Goal: Task Accomplishment & Management: Manage account settings

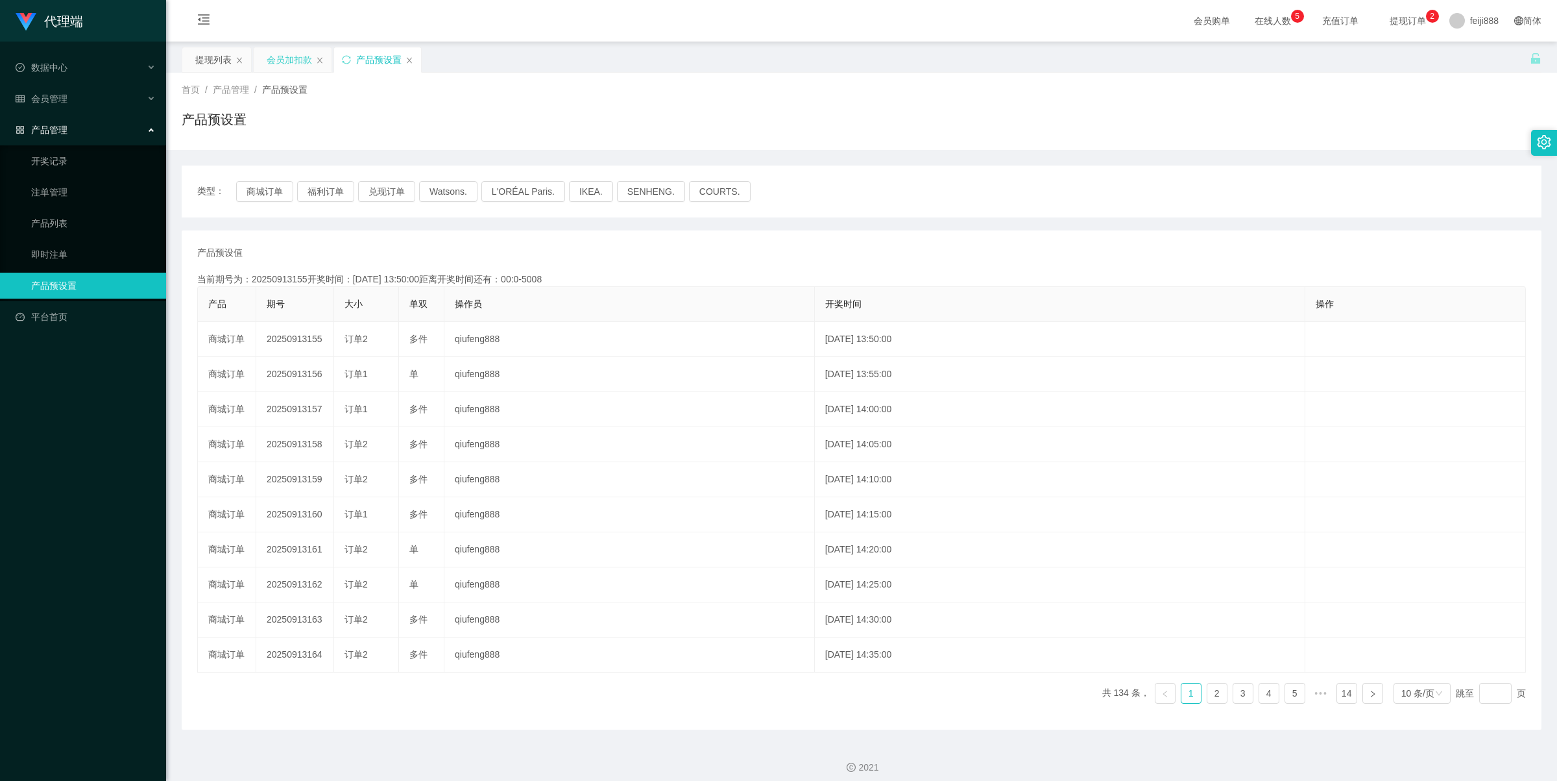
click at [296, 60] on div "会员加扣款" at bounding box center [289, 59] width 45 height 25
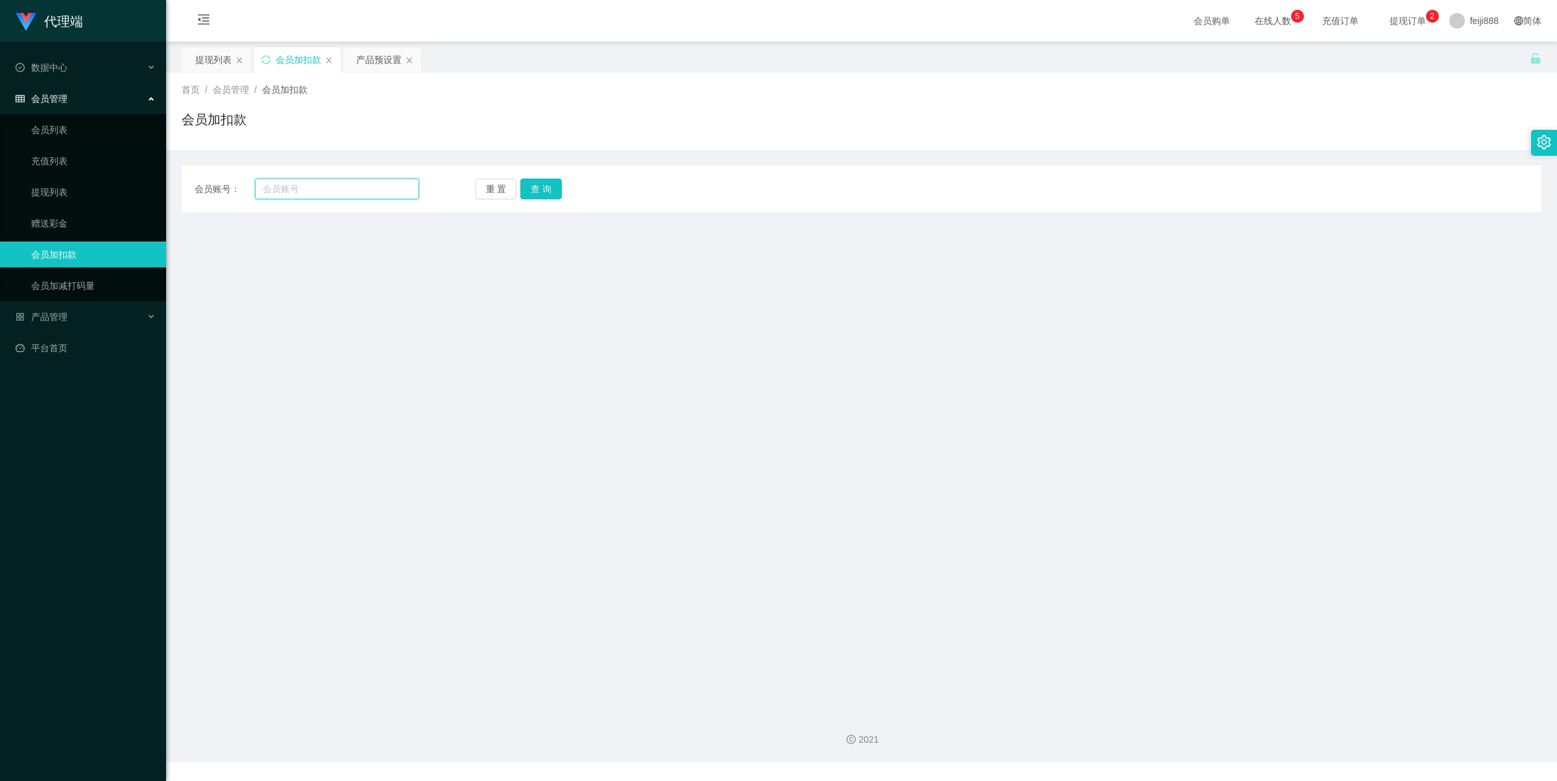
click at [326, 184] on input "text" at bounding box center [337, 188] width 164 height 21
paste input "6585954661"
type input "6585954661"
click at [546, 186] on button "查 询" at bounding box center [541, 188] width 42 height 21
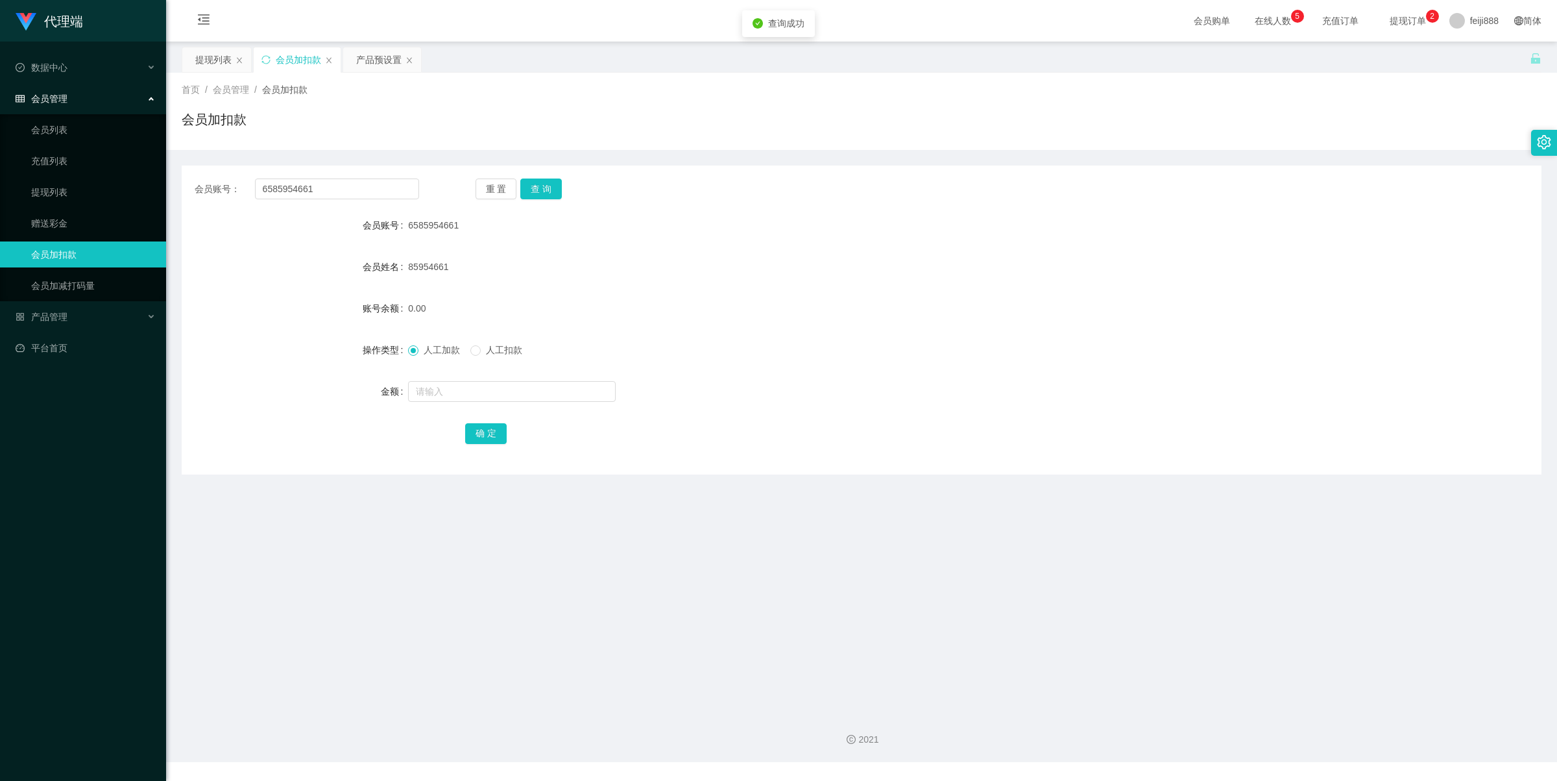
click at [575, 284] on form "会员账号 6585954661 会员姓名 85954661 账号余额 0.00 操作类型 人工加款 人工扣款 金额 确 定" at bounding box center [862, 329] width 1360 height 234
click at [466, 390] on input "text" at bounding box center [512, 391] width 208 height 21
type input "1000"
drag, startPoint x: 487, startPoint y: 429, endPoint x: 494, endPoint y: 410, distance: 20.1
click at [487, 429] on button "确 定" at bounding box center [486, 433] width 42 height 21
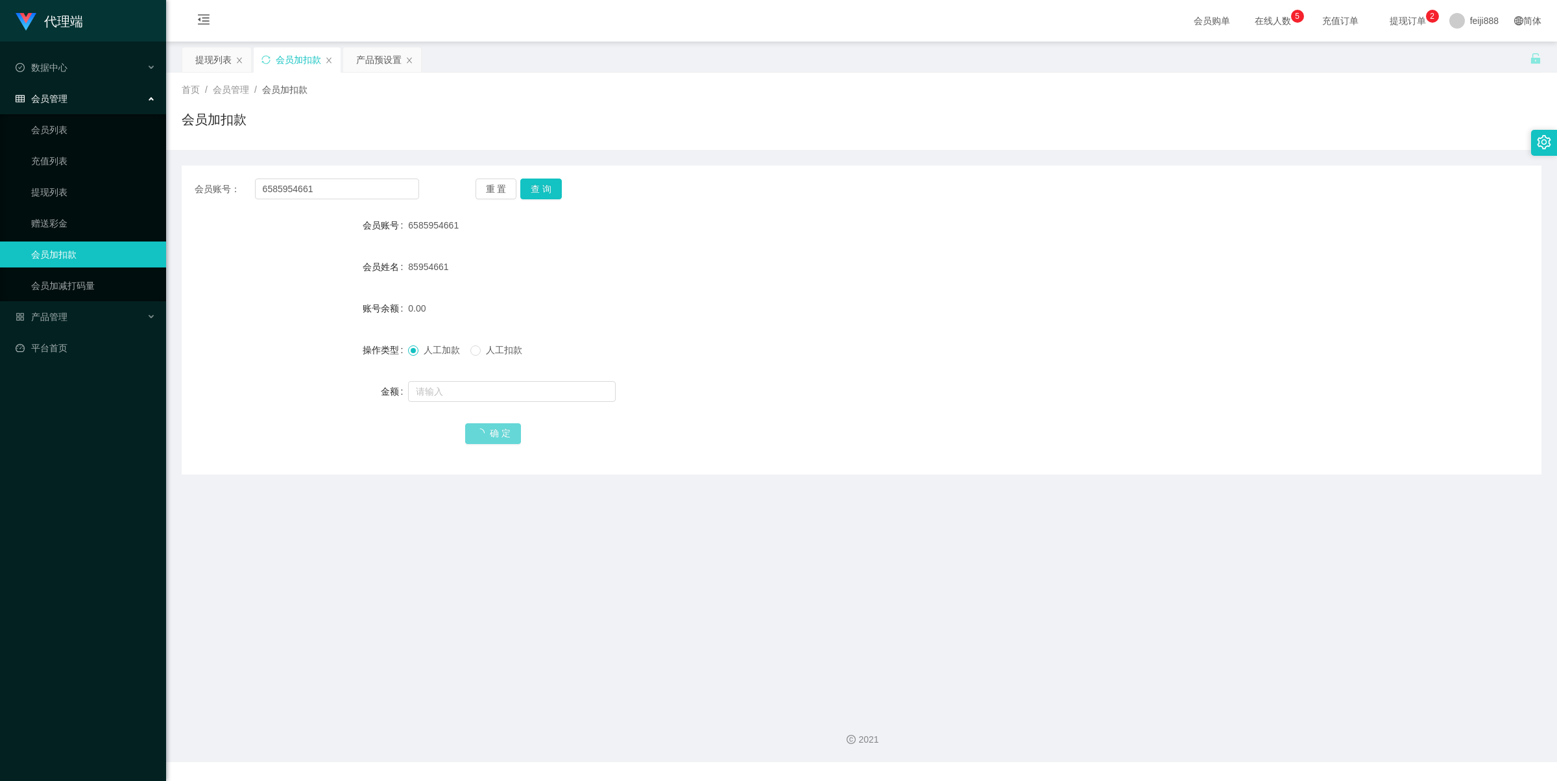
click at [954, 185] on div "会员账号： 6585954661 重 置 查 询" at bounding box center [862, 188] width 1360 height 21
drag, startPoint x: 328, startPoint y: 195, endPoint x: 151, endPoint y: 189, distance: 177.2
click at [139, 186] on section "代理端 数据中心 会员管理 会员列表 充值列表 提现列表 赠送彩金 会员加扣款 会员加减打码量 产品管理 开奖记录 注单管理 产品列表 即时注单 产品预设置 …" at bounding box center [778, 381] width 1557 height 762
paste input "0173637178"
type input "60173637178"
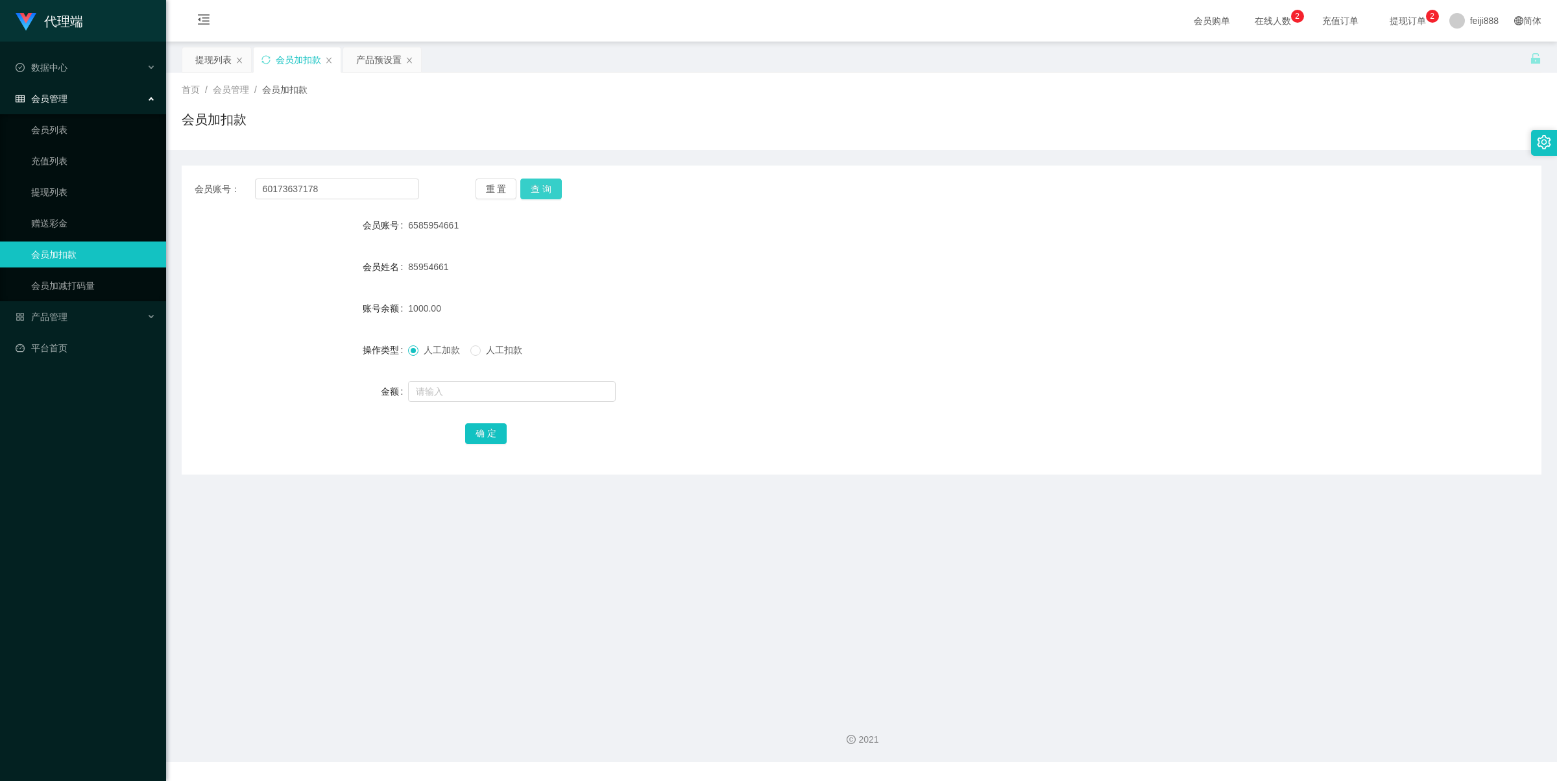
click at [537, 190] on button "查 询" at bounding box center [541, 188] width 42 height 21
click at [635, 316] on div "0.00" at bounding box center [805, 308] width 794 height 26
click at [469, 404] on div at bounding box center [805, 391] width 794 height 26
click at [477, 393] on input "text" at bounding box center [512, 391] width 208 height 21
type input "100"
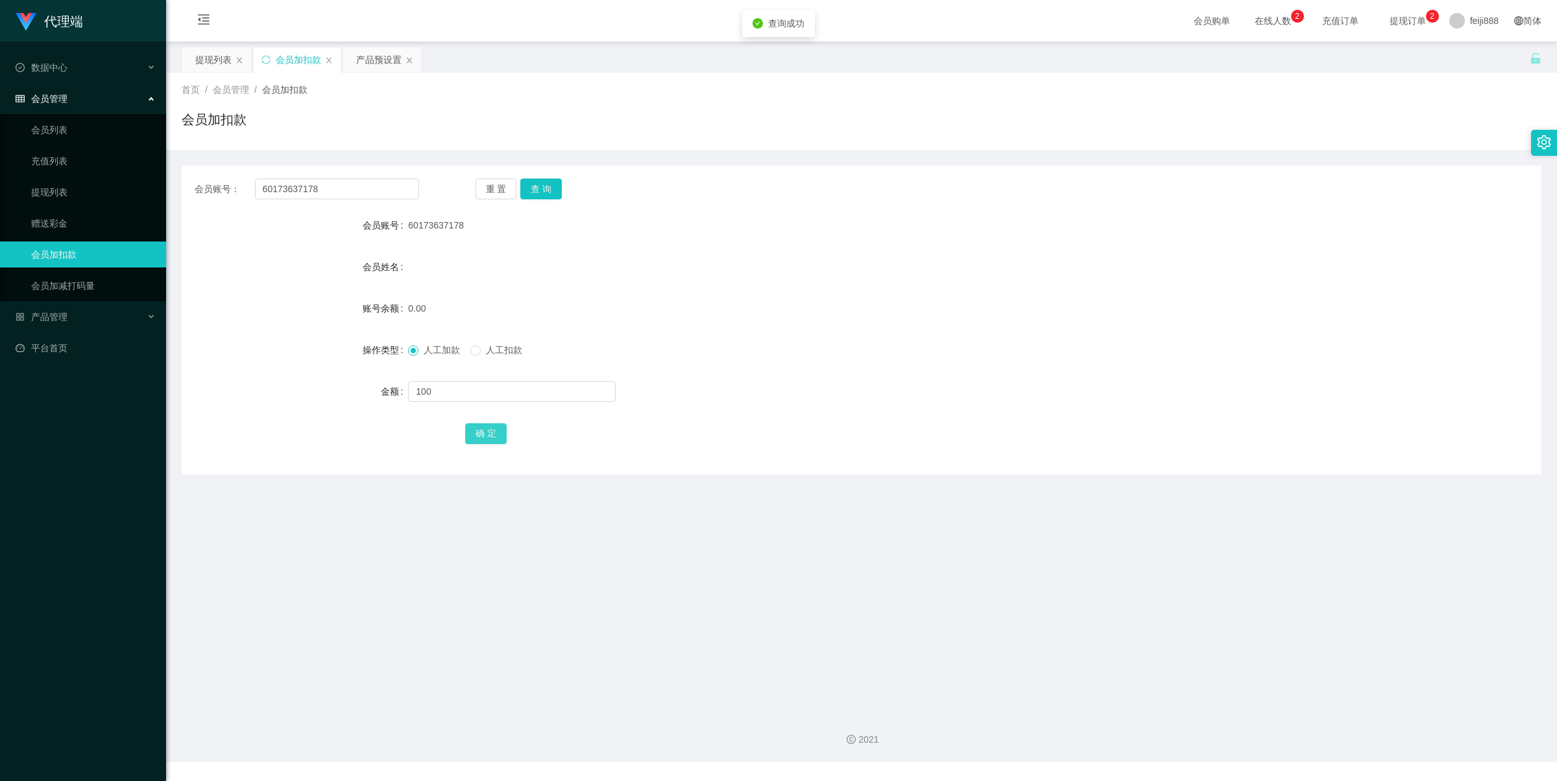
click at [484, 439] on button "确 定" at bounding box center [486, 433] width 42 height 21
drag, startPoint x: 1098, startPoint y: 258, endPoint x: 1187, endPoint y: 203, distance: 104.8
click at [1104, 254] on div "会员姓名" at bounding box center [862, 267] width 1360 height 26
click at [679, 250] on form "会员账号 60173637178 会员姓名 账号余额 100.00 操作类型 人工加款 人工扣款 金额 确 定" at bounding box center [862, 329] width 1360 height 234
click at [842, 147] on div "首页 / 会员管理 / 会员加扣款 / 会员加扣款" at bounding box center [861, 111] width 1391 height 77
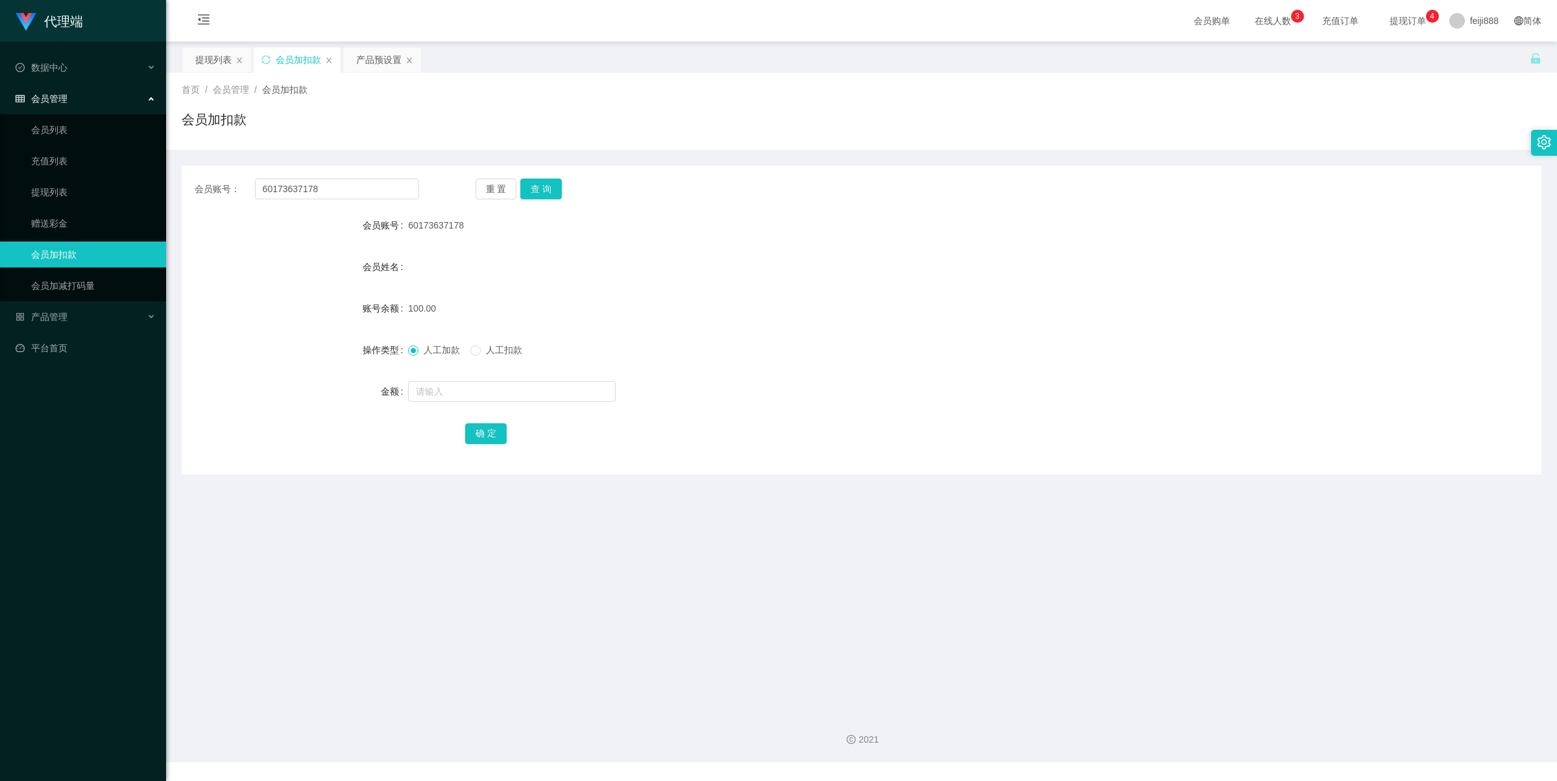
drag, startPoint x: 627, startPoint y: 292, endPoint x: 614, endPoint y: 293, distance: 13.0
click at [627, 292] on form "会员账号 60173637178 会员姓名 账号余额 100.00 操作类型 人工加款 人工扣款 金额 确 定" at bounding box center [862, 329] width 1360 height 234
click at [213, 54] on div "提现列表" at bounding box center [213, 59] width 36 height 25
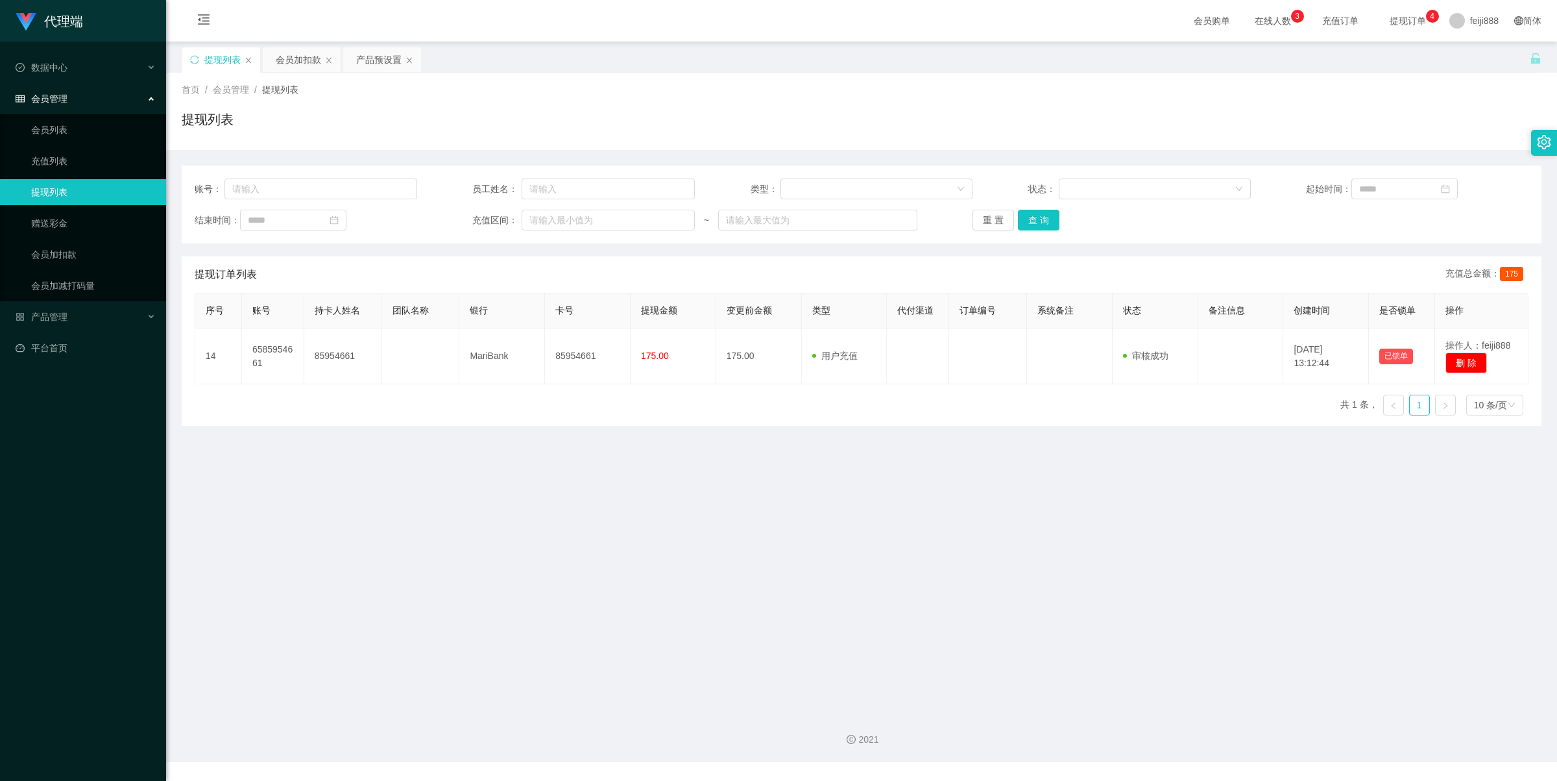
click at [853, 479] on main "关闭左侧 关闭右侧 关闭其它 刷新页面 提现列表 会员加扣款 产品预设置 首页 / 会员管理 / 提现列表 / 提现列表 账号： 员工姓名： 类型： 状态： …" at bounding box center [861, 372] width 1391 height 660
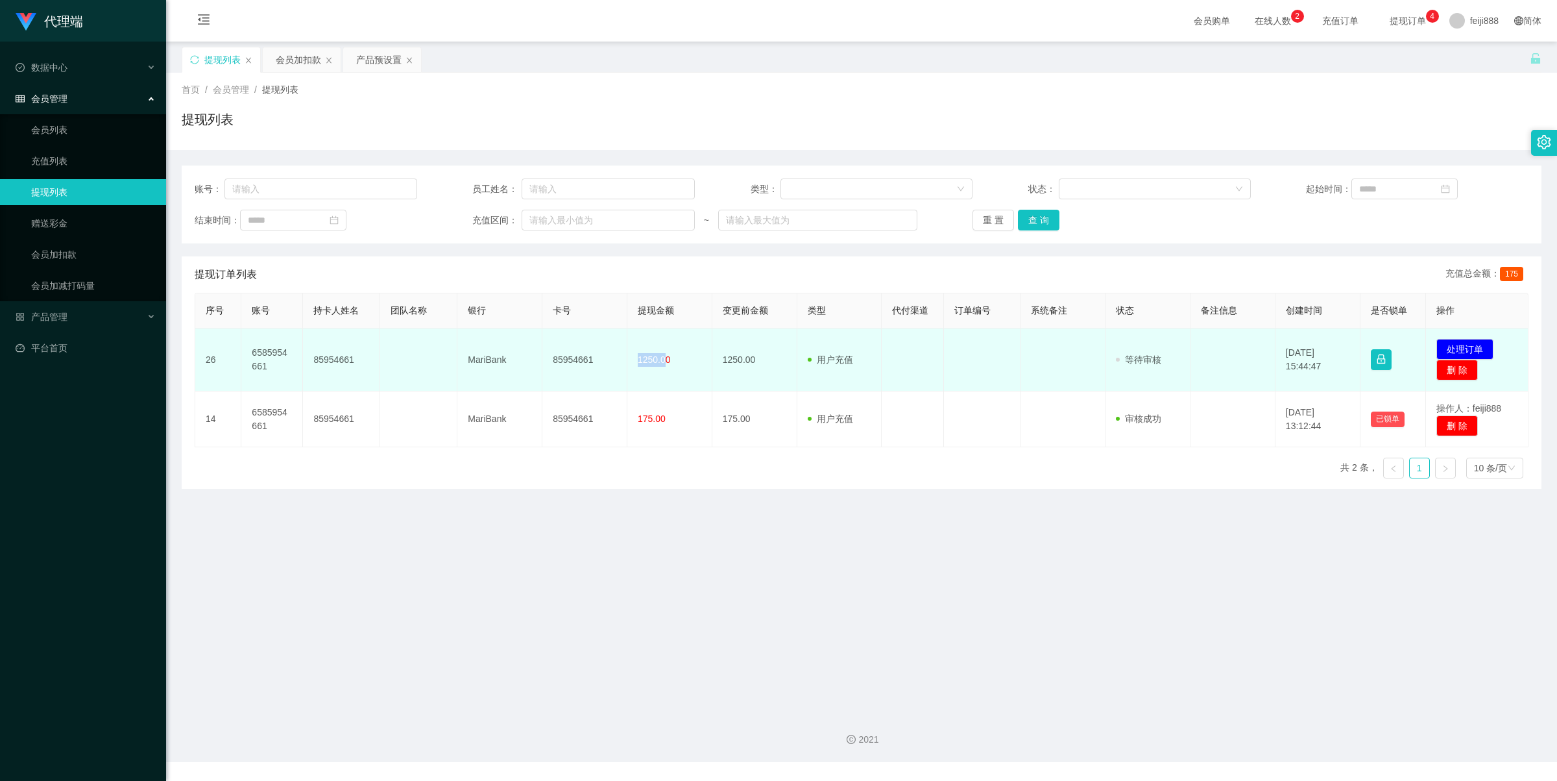
drag, startPoint x: 634, startPoint y: 358, endPoint x: 677, endPoint y: 362, distance: 43.0
click at [662, 358] on span "1250.00" at bounding box center [654, 359] width 33 height 10
drag, startPoint x: 677, startPoint y: 362, endPoint x: 679, endPoint y: 378, distance: 16.4
click at [679, 365] on td "1250.00" at bounding box center [669, 359] width 85 height 63
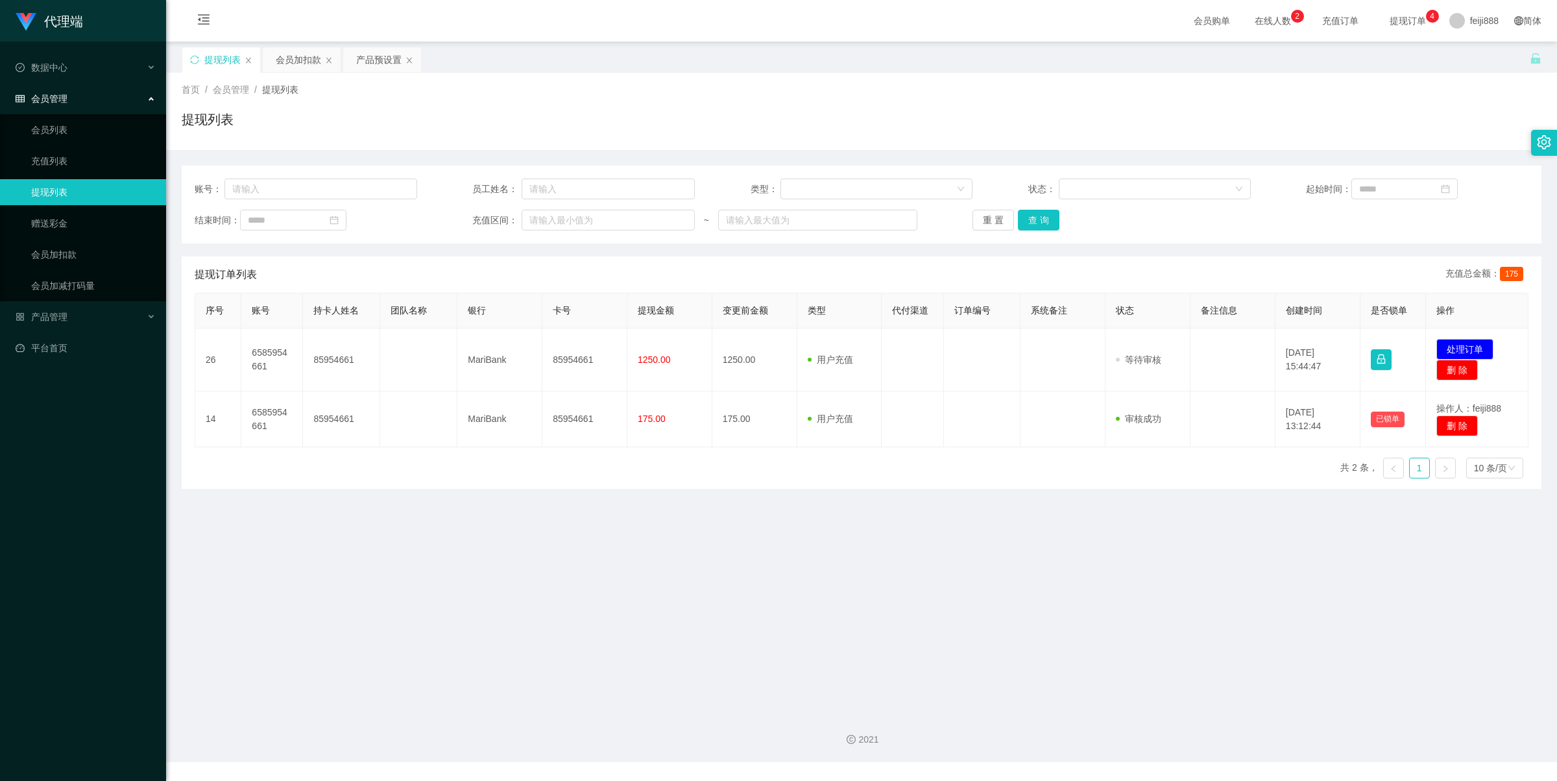
click at [1034, 522] on main "关闭左侧 关闭右侧 关闭其它 刷新页面 提现列表 会员加扣款 产品预设置 首页 / 会员管理 / 提现列表 / 提现列表 账号： 员工姓名： 类型： 状态： …" at bounding box center [861, 372] width 1391 height 660
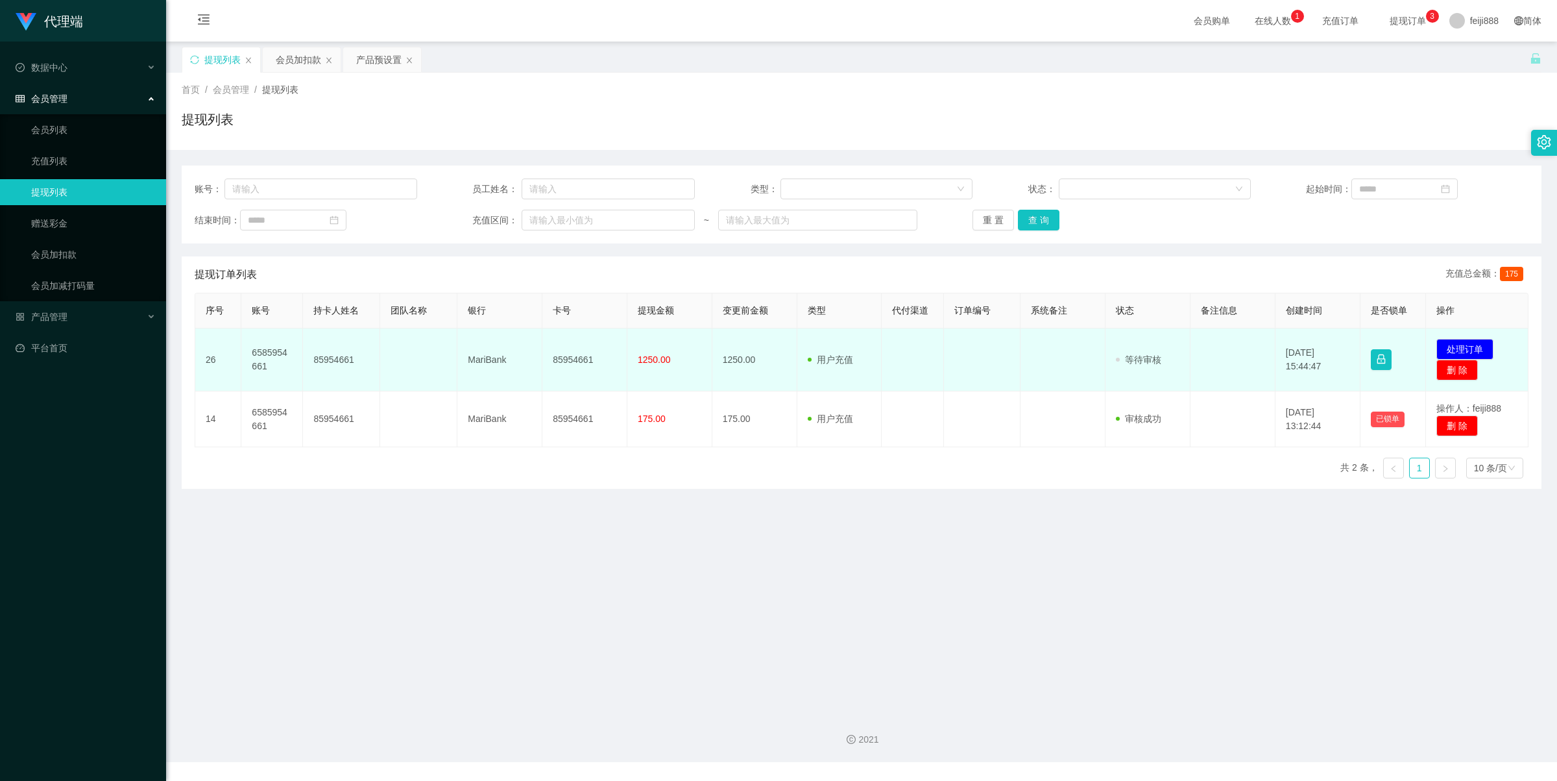
click at [566, 357] on td "85954661" at bounding box center [584, 359] width 85 height 63
drag, startPoint x: 566, startPoint y: 357, endPoint x: 561, endPoint y: 368, distance: 11.9
click at [566, 358] on td "85954661" at bounding box center [584, 359] width 85 height 63
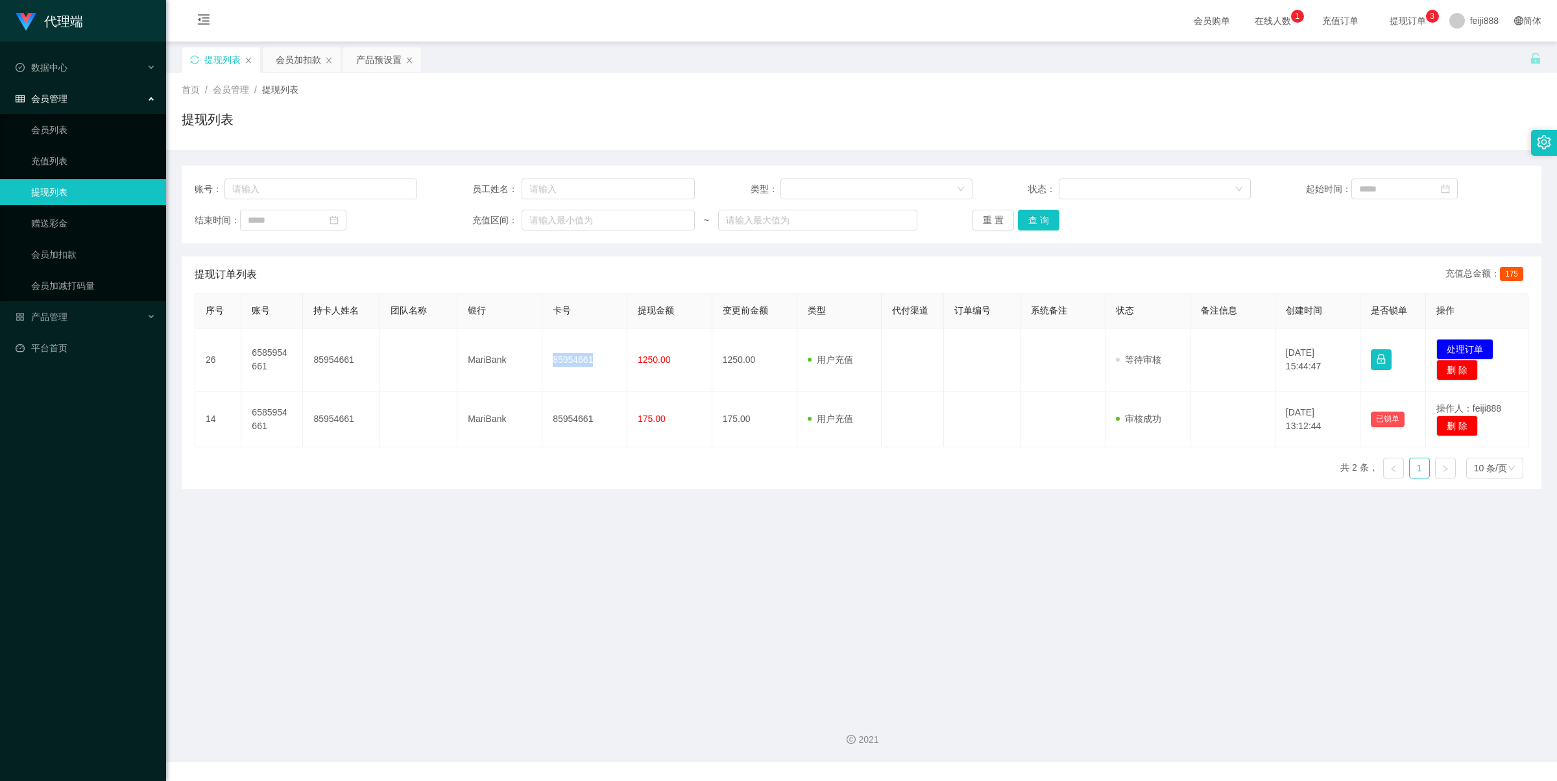
copy td "85954661"
click at [1116, 89] on div "首页 / 会员管理 / 提现列表 /" at bounding box center [862, 90] width 1360 height 14
click at [1204, 105] on div "首页 / 会员管理 / 提现列表 / 提现列表" at bounding box center [862, 111] width 1360 height 56
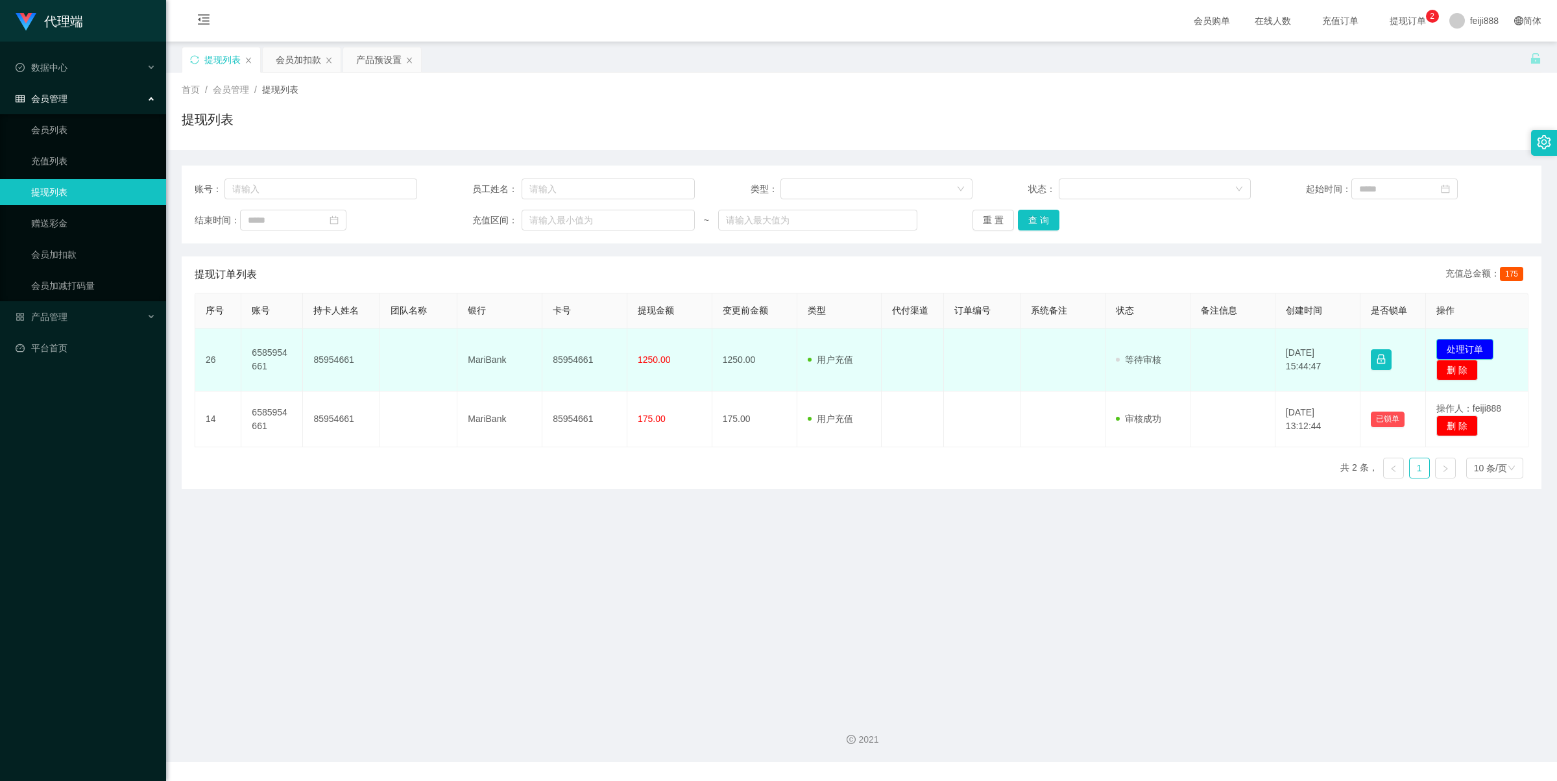
click at [1481, 351] on button "处理订单" at bounding box center [1464, 349] width 57 height 21
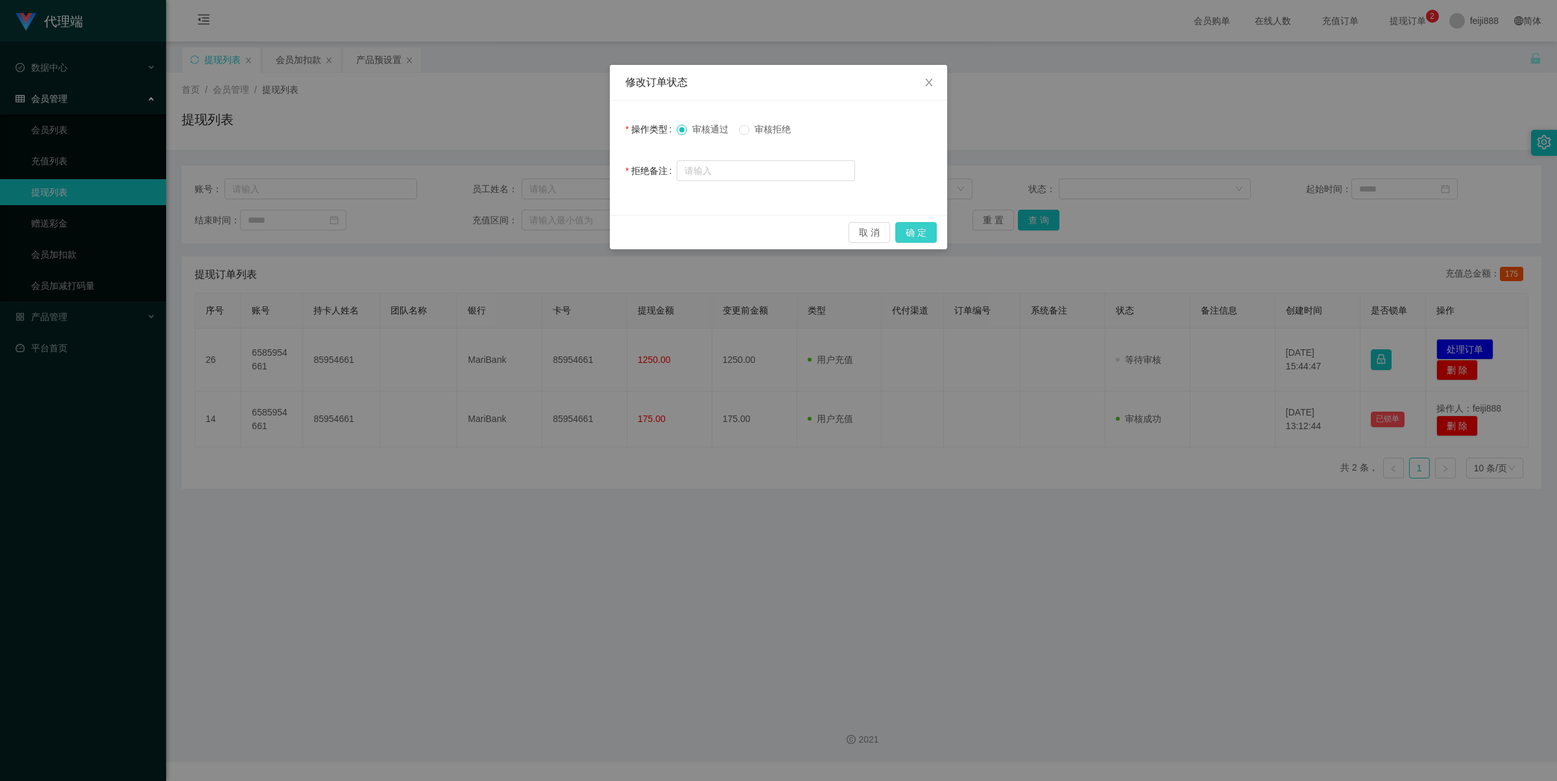
click at [919, 232] on button "确 定" at bounding box center [916, 232] width 42 height 21
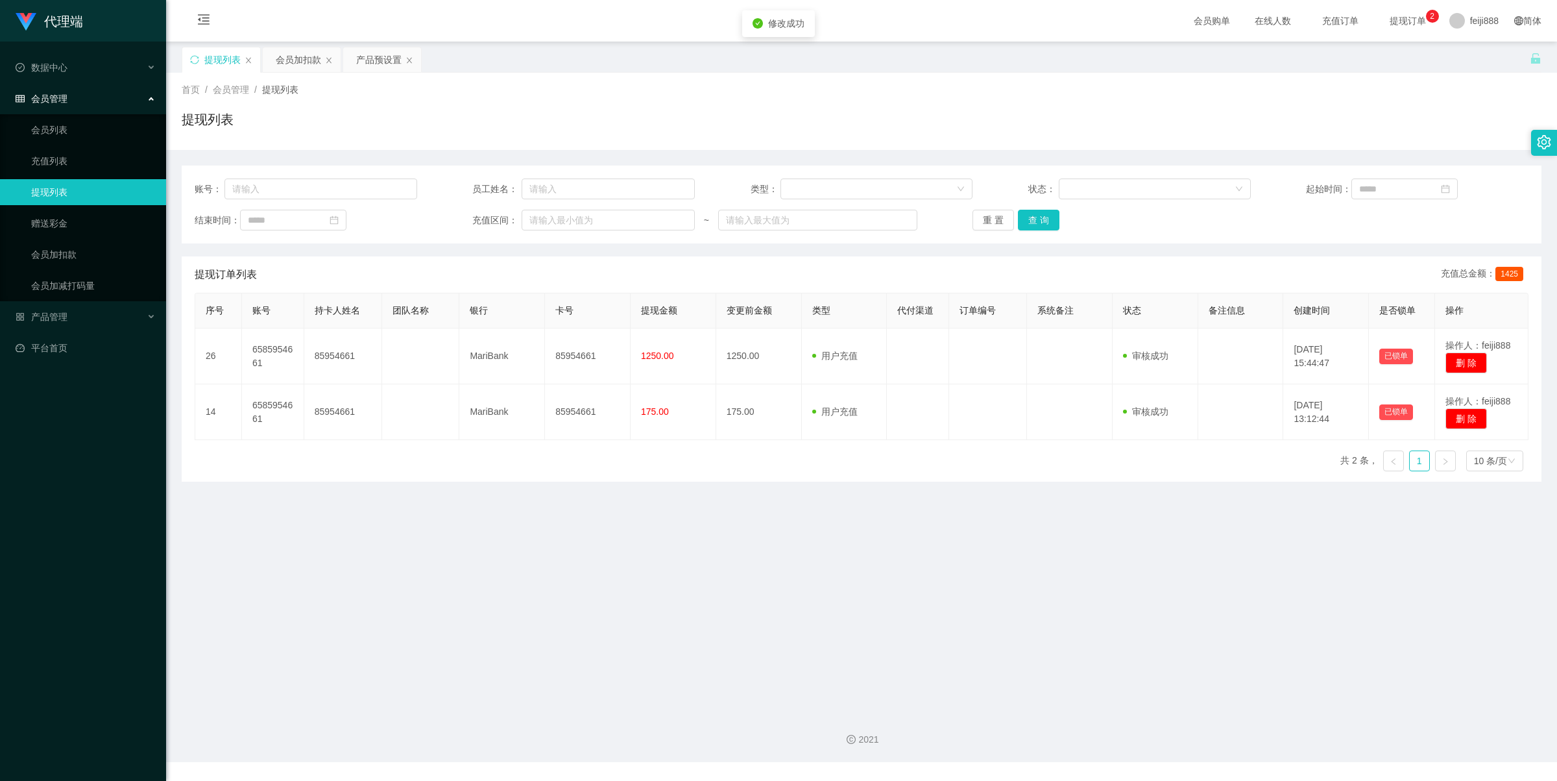
click at [1189, 112] on div "提现列表" at bounding box center [862, 125] width 1360 height 30
click at [291, 59] on div "会员加扣款" at bounding box center [298, 59] width 45 height 25
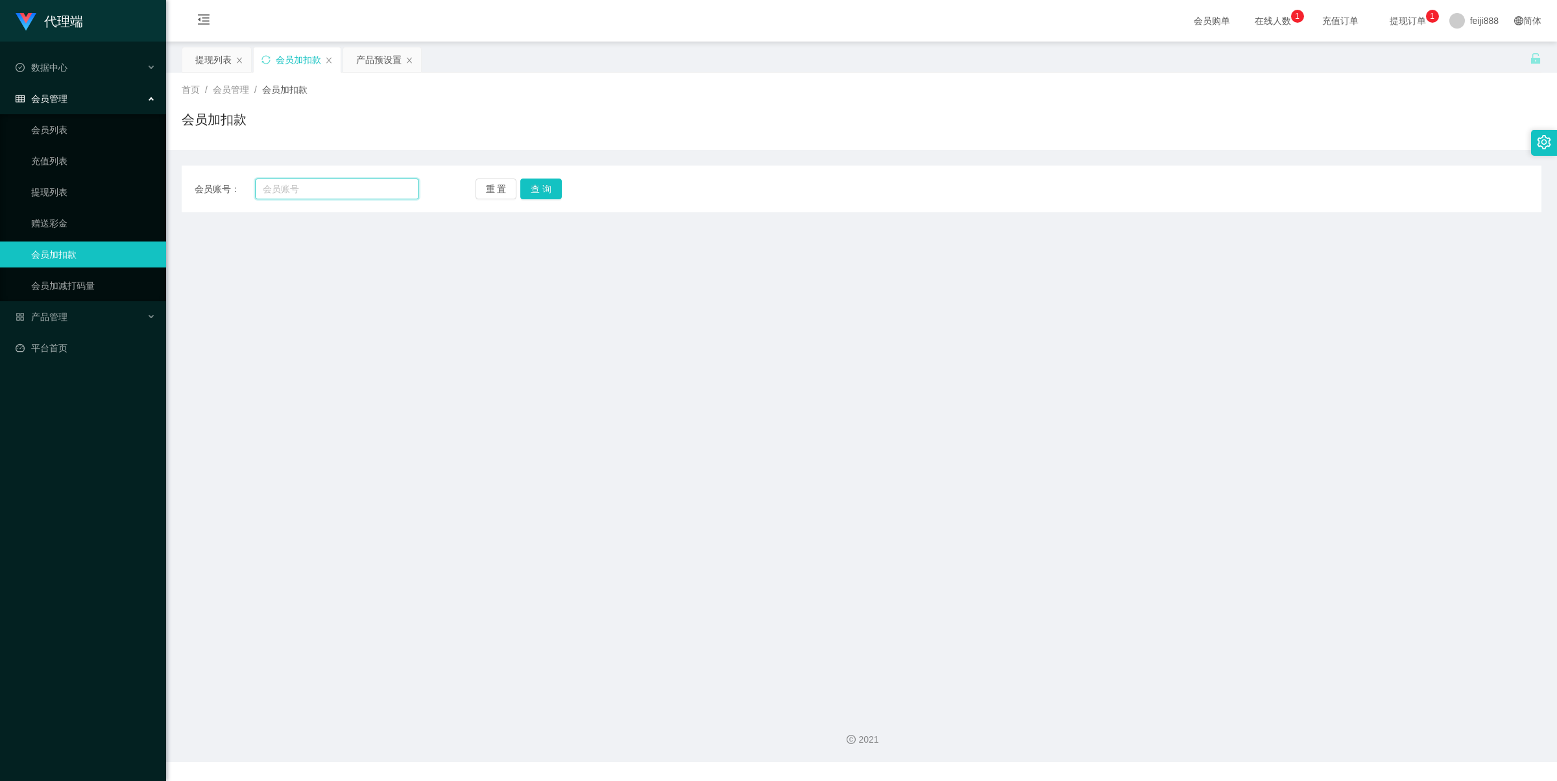
click at [322, 188] on input "text" at bounding box center [337, 188] width 164 height 21
paste input "6585954661"
type input "6585954661"
click at [532, 186] on button "查 询" at bounding box center [541, 188] width 42 height 21
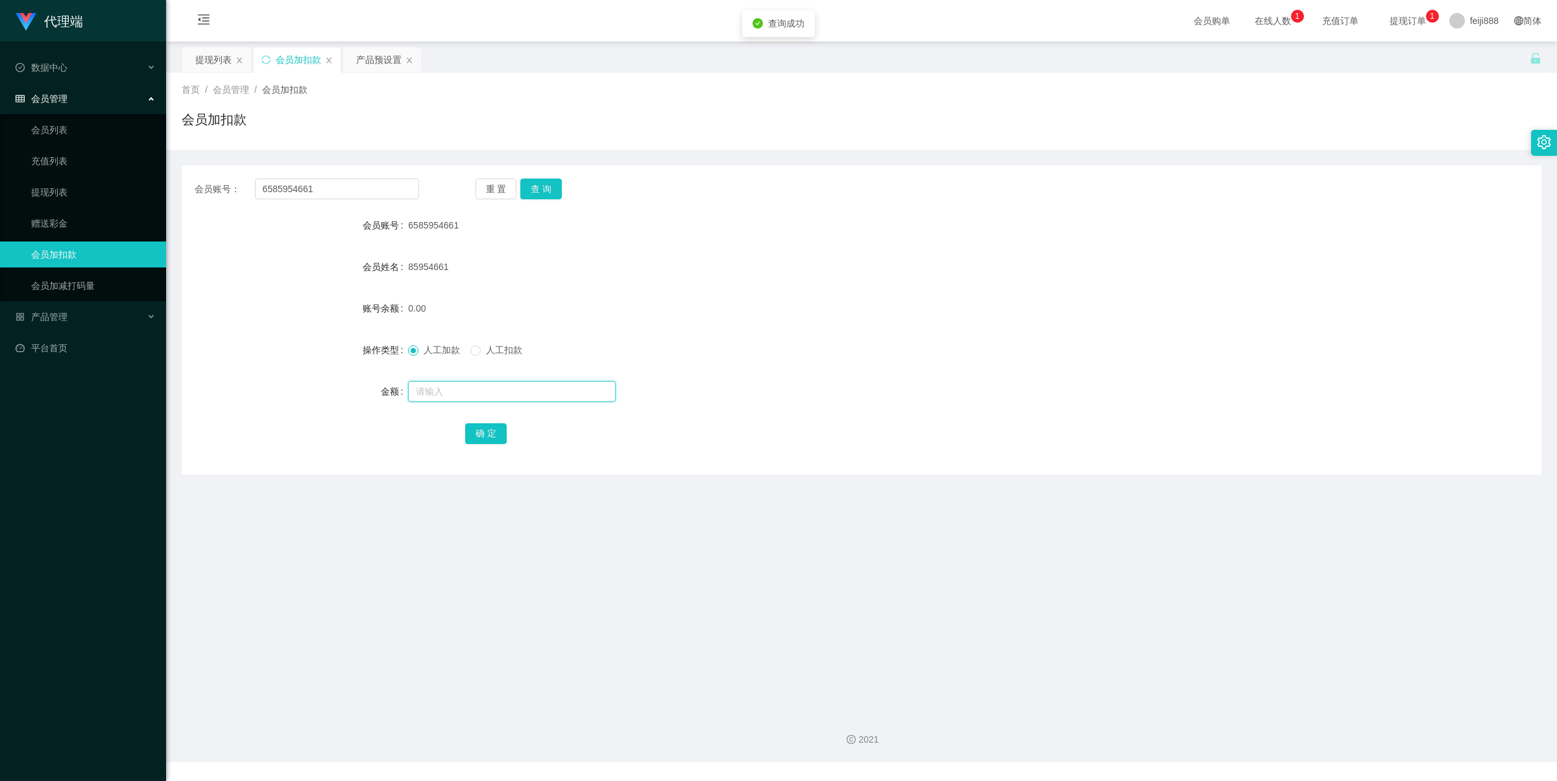
click at [478, 390] on input "text" at bounding box center [512, 391] width 208 height 21
type input "38"
click at [488, 438] on button "确 定" at bounding box center [486, 433] width 42 height 21
click at [1006, 300] on div "0.00" at bounding box center [805, 308] width 794 height 26
click at [380, 60] on div "产品预设置" at bounding box center [378, 59] width 45 height 25
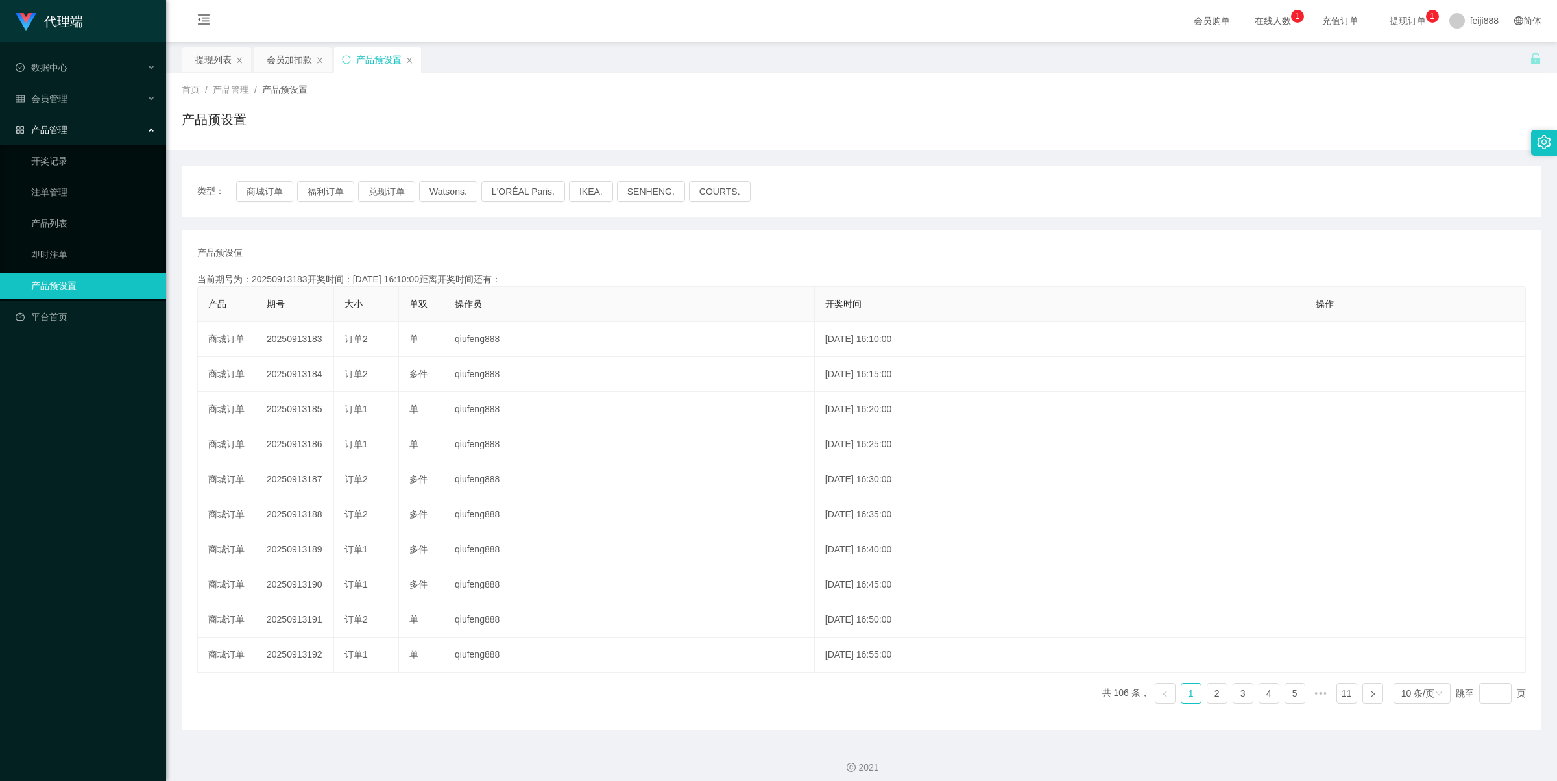
click at [433, 232] on div "产品预设值 添加期号 当前期号为：20250913183开奖时间：2025-09-13 16:10:00距离开奖时间还有： 产品 期号 大小 单双 操作员 开…" at bounding box center [862, 479] width 1360 height 499
click at [335, 188] on button "福利订单" at bounding box center [325, 191] width 57 height 21
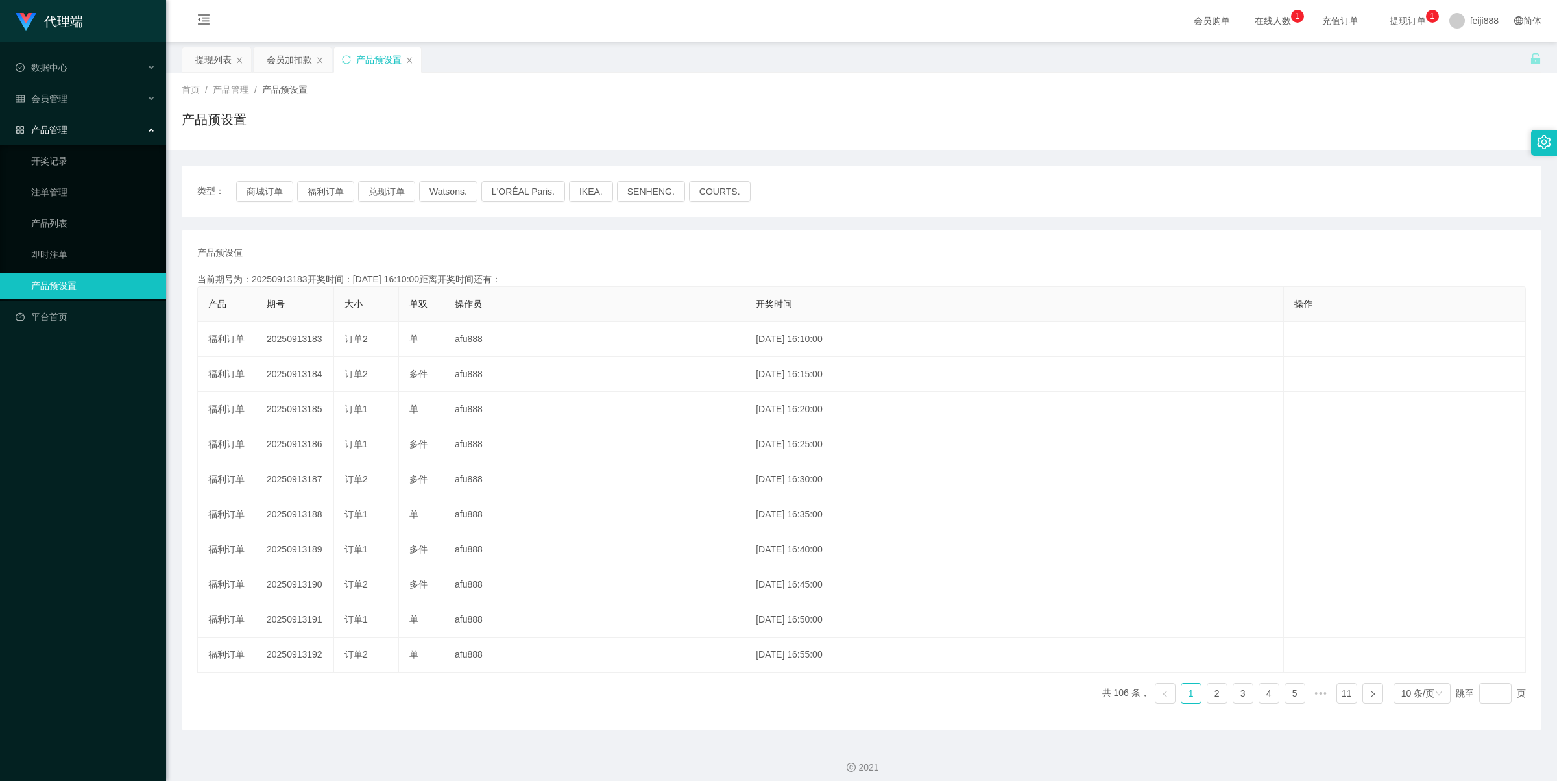
click at [535, 248] on div "产品预设值 添加期号" at bounding box center [861, 253] width 1329 height 14
click at [73, 251] on link "即时注单" at bounding box center [93, 254] width 125 height 26
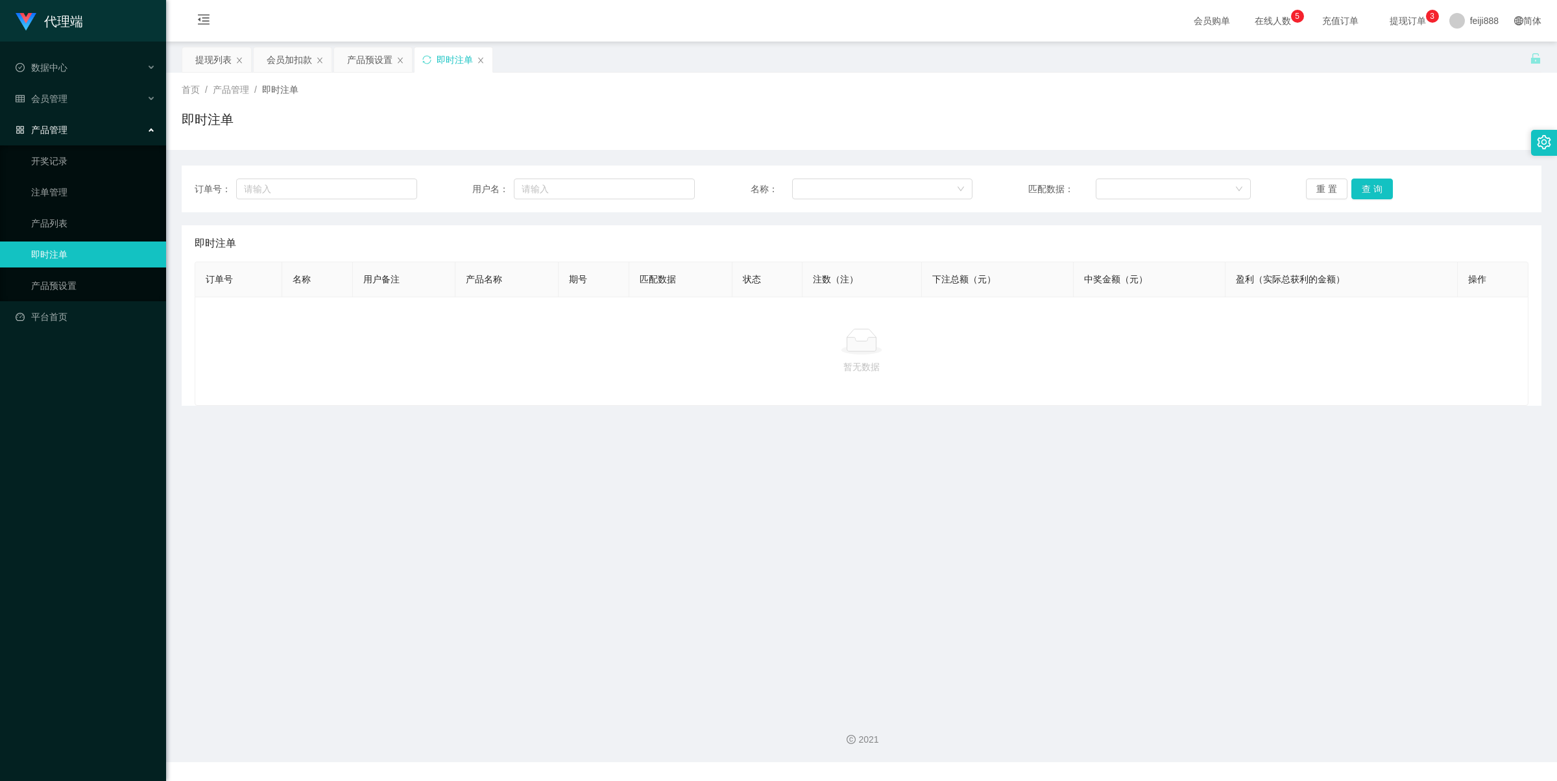
click at [578, 122] on div "即时注单" at bounding box center [862, 125] width 1360 height 30
click at [520, 134] on div "即时注单" at bounding box center [862, 125] width 1360 height 30
click at [517, 133] on div "即时注单" at bounding box center [862, 125] width 1360 height 30
click at [537, 130] on div "即时注单" at bounding box center [862, 125] width 1360 height 30
click at [695, 122] on div "即时注单" at bounding box center [862, 125] width 1360 height 30
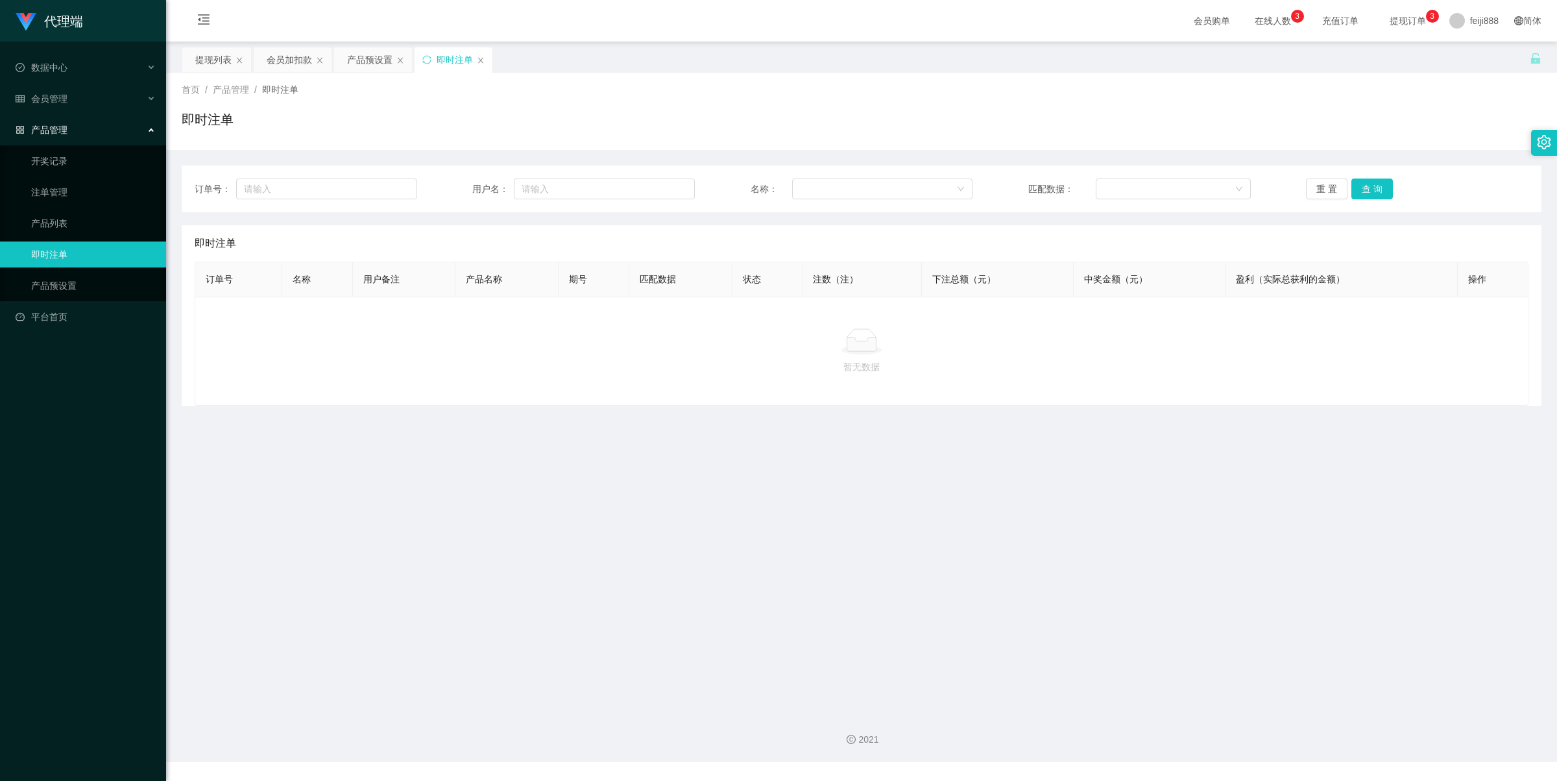
click at [649, 101] on div "首页 / 产品管理 / 即时注单 / 即时注单" at bounding box center [862, 111] width 1360 height 56
click at [285, 57] on div "会员加扣款" at bounding box center [289, 59] width 45 height 25
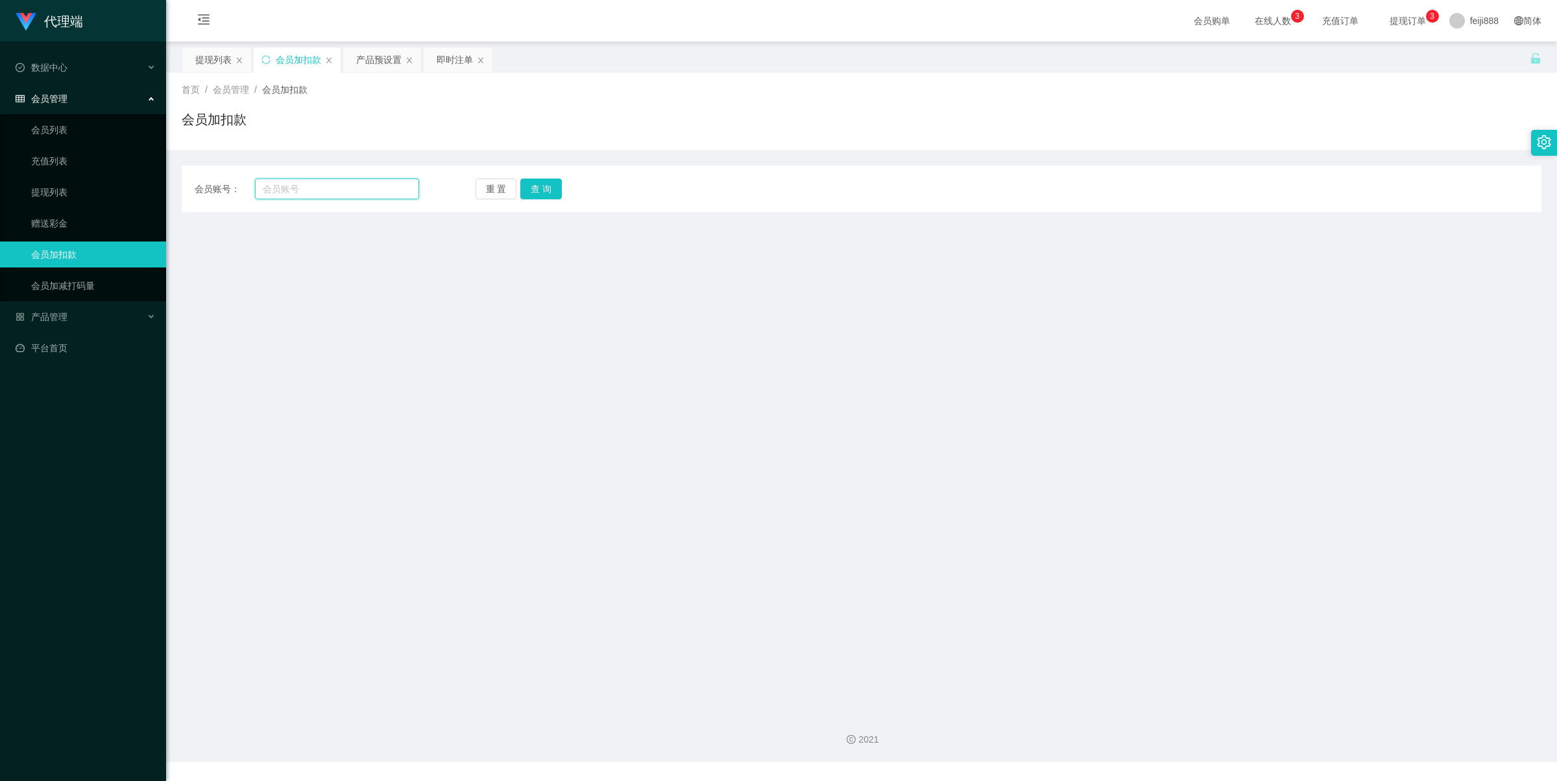
click at [342, 189] on input "text" at bounding box center [337, 188] width 164 height 21
drag, startPoint x: 232, startPoint y: 326, endPoint x: 237, endPoint y: 306, distance: 21.4
click at [232, 325] on main "关闭左侧 关闭右侧 关闭其它 刷新页面 提现列表 会员加扣款 产品预设置 即时注单 首页 / 会员管理 / 会员加扣款 / 会员加扣款 会员账号： 重 置 查…" at bounding box center [861, 372] width 1391 height 660
click at [364, 195] on input "text" at bounding box center [337, 188] width 164 height 21
paste input "60173637178"
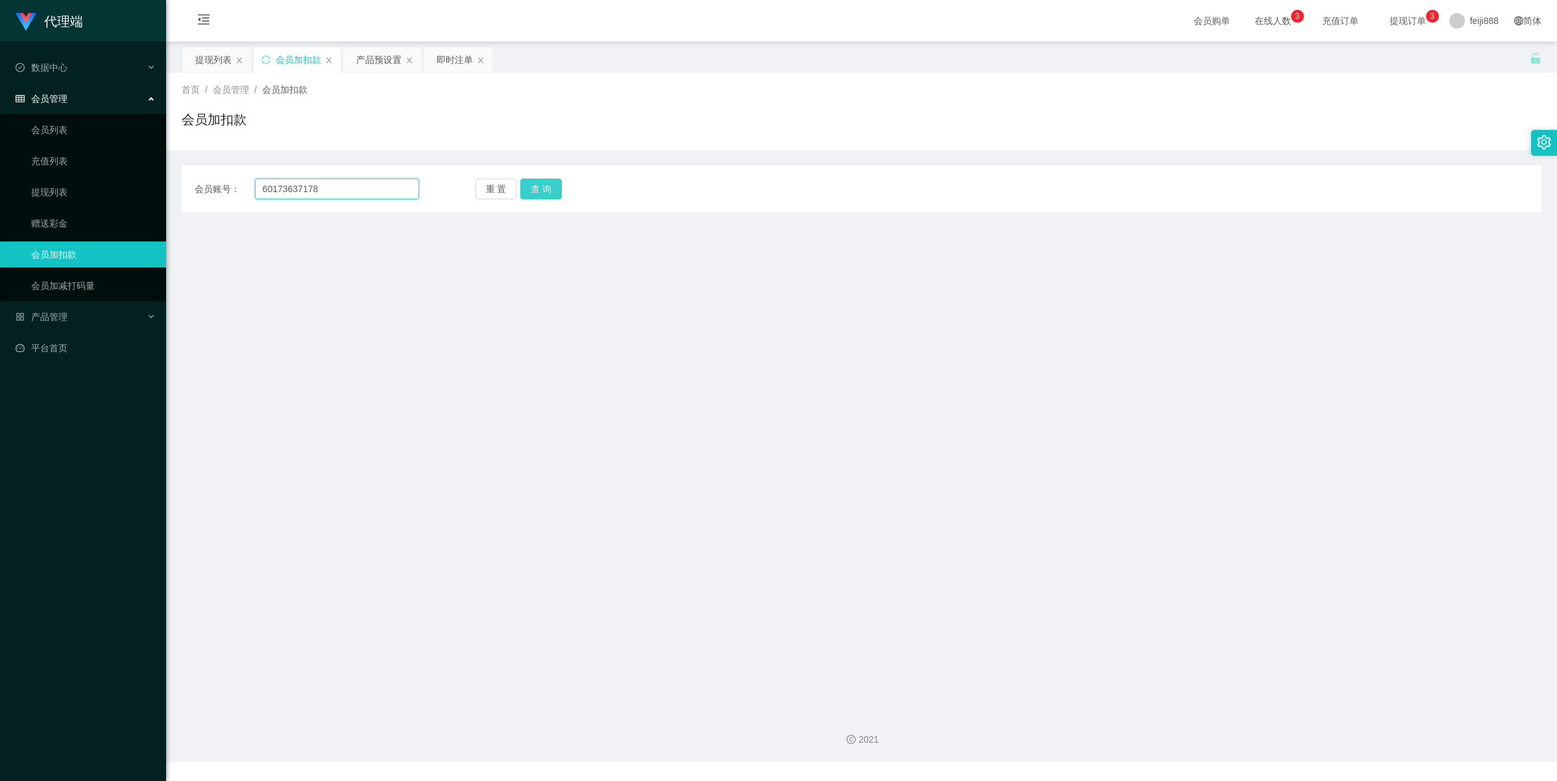
type input "60173637178"
click at [557, 179] on button "查 询" at bounding box center [541, 188] width 42 height 21
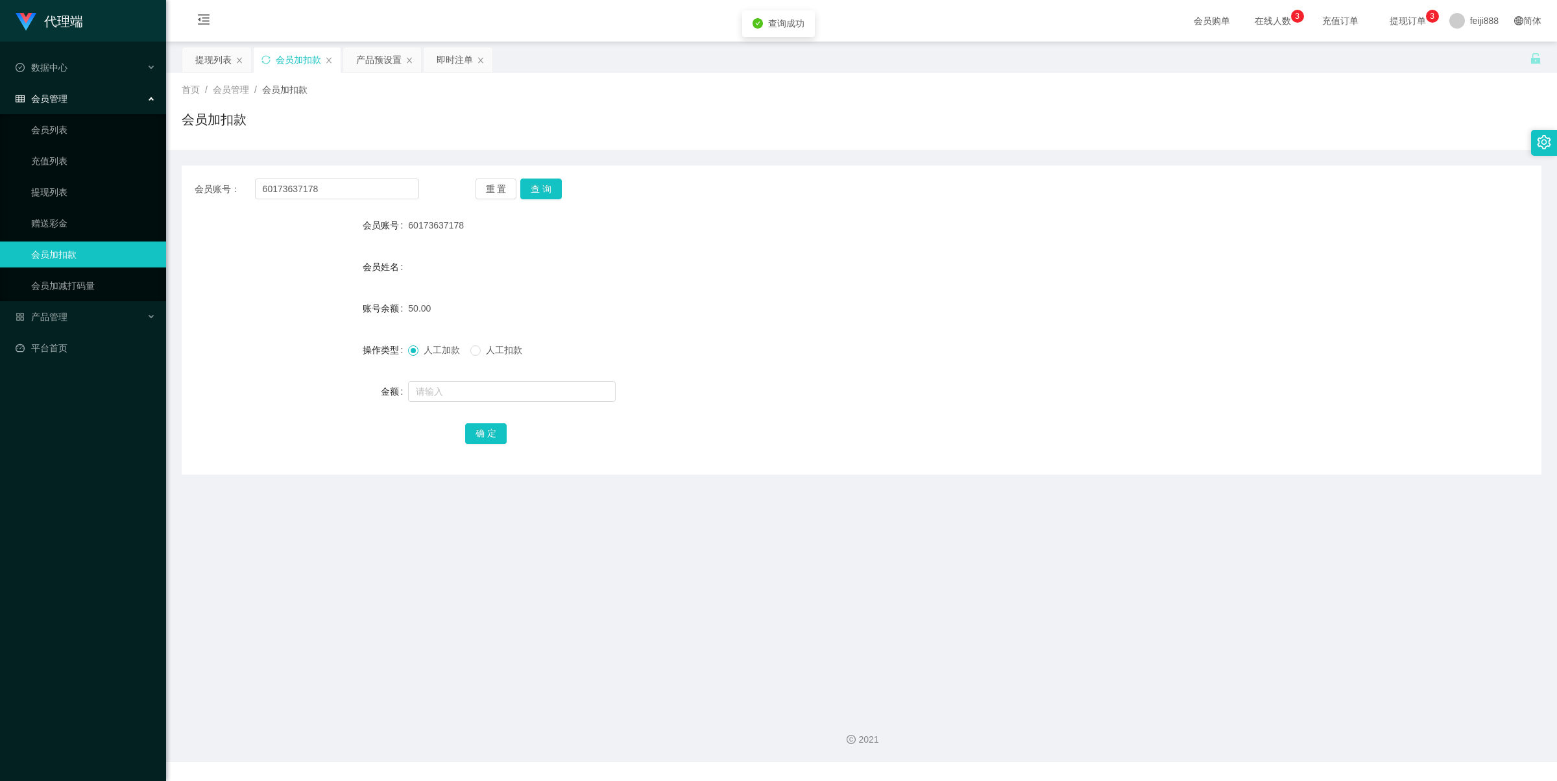
click at [643, 304] on div "50.00" at bounding box center [805, 308] width 794 height 26
click at [88, 316] on div "产品管理" at bounding box center [83, 317] width 166 height 26
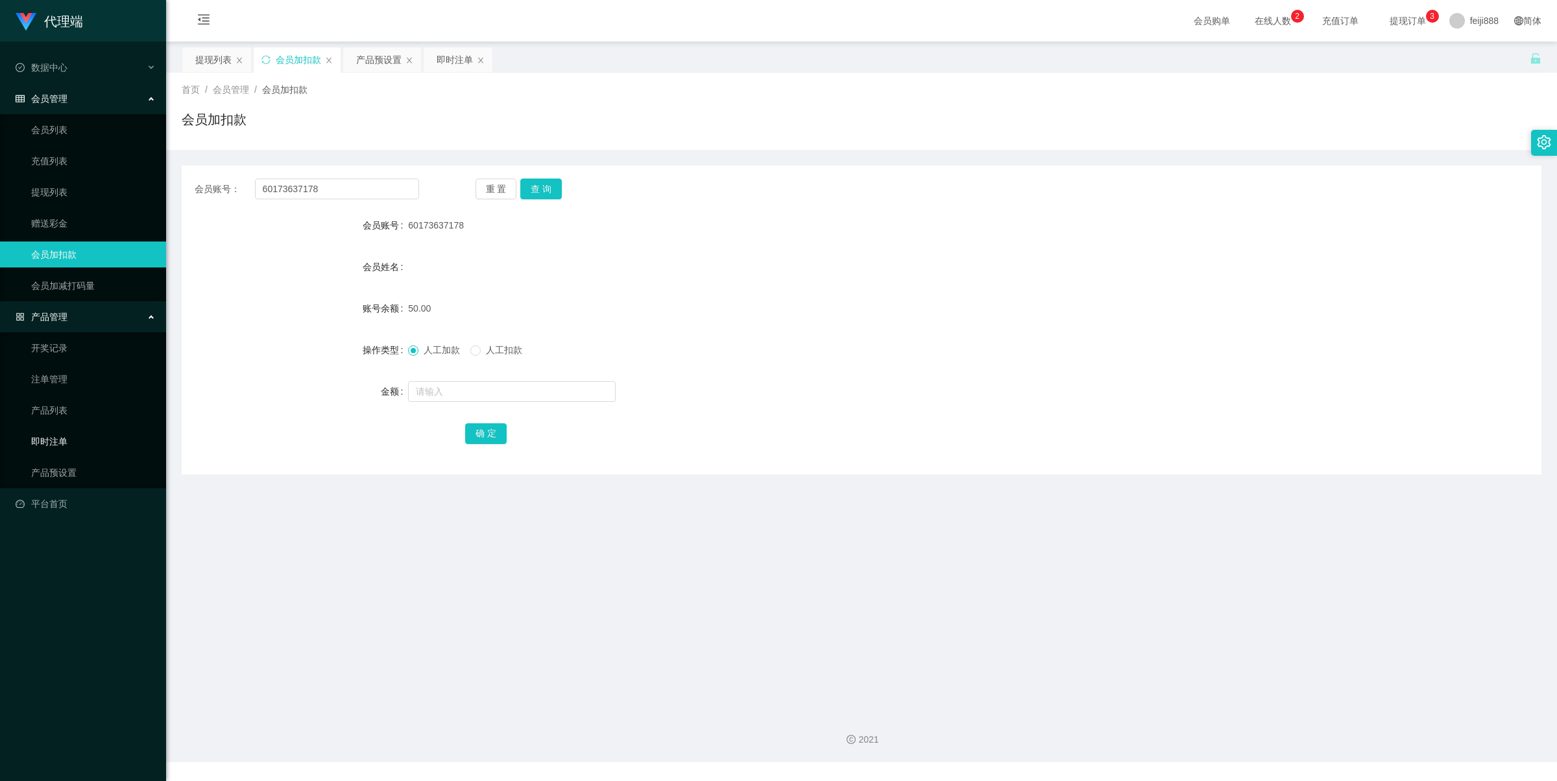
click at [56, 441] on link "即时注单" at bounding box center [93, 441] width 125 height 26
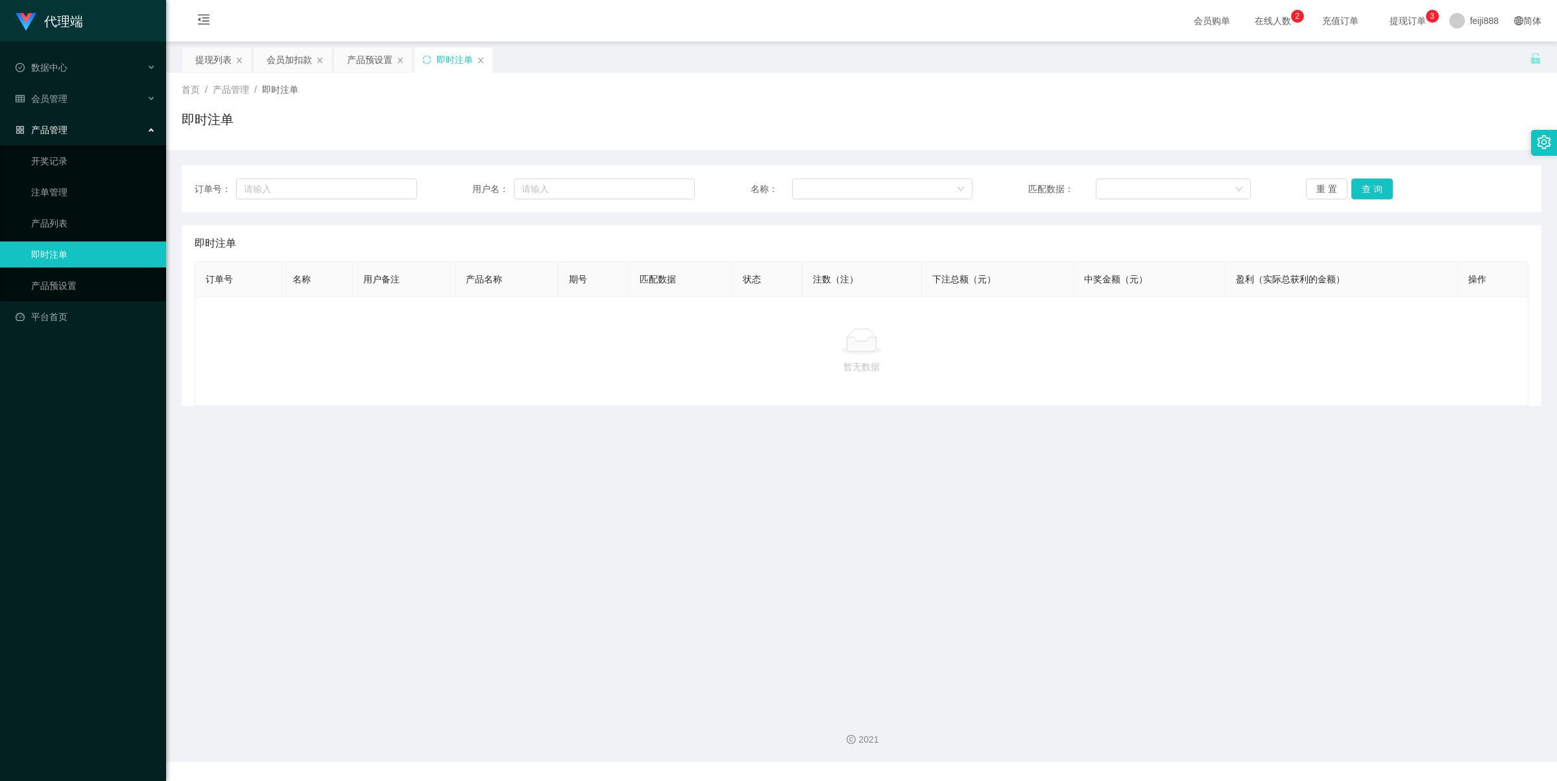
click at [553, 112] on div "即时注单" at bounding box center [862, 125] width 1360 height 30
click at [662, 91] on div "首页 / 产品管理 / 即时注单 /" at bounding box center [862, 90] width 1360 height 14
drag, startPoint x: 435, startPoint y: 548, endPoint x: 326, endPoint y: 666, distance: 159.8
click at [422, 561] on main "关闭左侧 关闭右侧 关闭其它 刷新页面 提现列表 会员加扣款 产品预设置 即时注单 首页 / 产品管理 / 即时注单 / 即时注单 订单号： 用户名： 名称：…" at bounding box center [861, 372] width 1391 height 660
drag, startPoint x: 875, startPoint y: 468, endPoint x: 813, endPoint y: 444, distance: 65.9
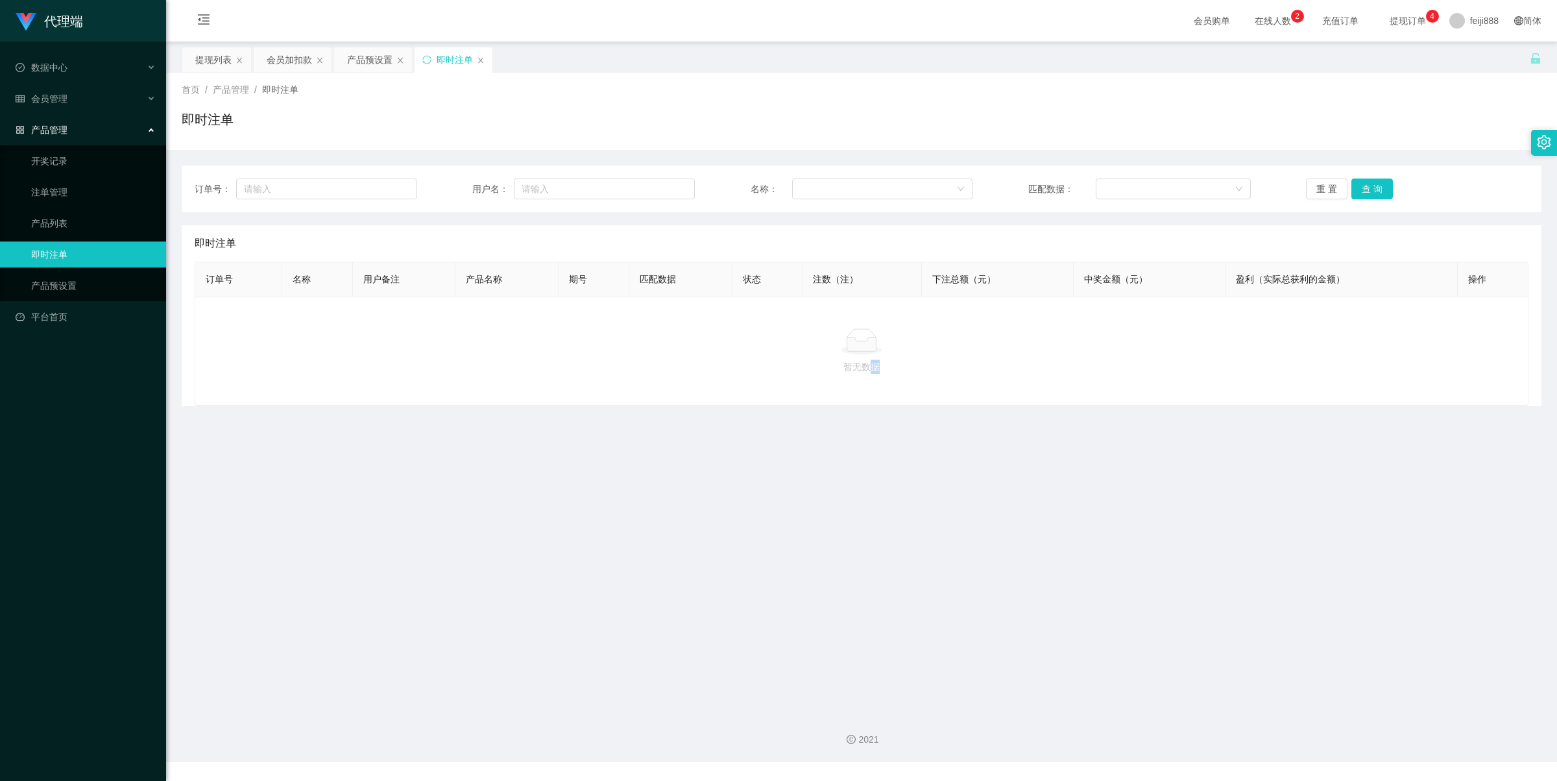
click at [875, 468] on main "关闭左侧 关闭右侧 关闭其它 刷新页面 提现列表 会员加扣款 产品预设置 即时注单 首页 / 产品管理 / 即时注单 / 即时注单 订单号： 用户名： 名称：…" at bounding box center [861, 372] width 1391 height 660
click at [601, 79] on div "首页 / 产品管理 / 即时注单 / 即时注单" at bounding box center [861, 111] width 1391 height 77
click at [607, 90] on div "首页 / 产品管理 / 即时注单 /" at bounding box center [862, 90] width 1360 height 14
click at [596, 118] on div "即时注单" at bounding box center [862, 125] width 1360 height 30
click at [568, 136] on div "即时注单" at bounding box center [862, 125] width 1360 height 30
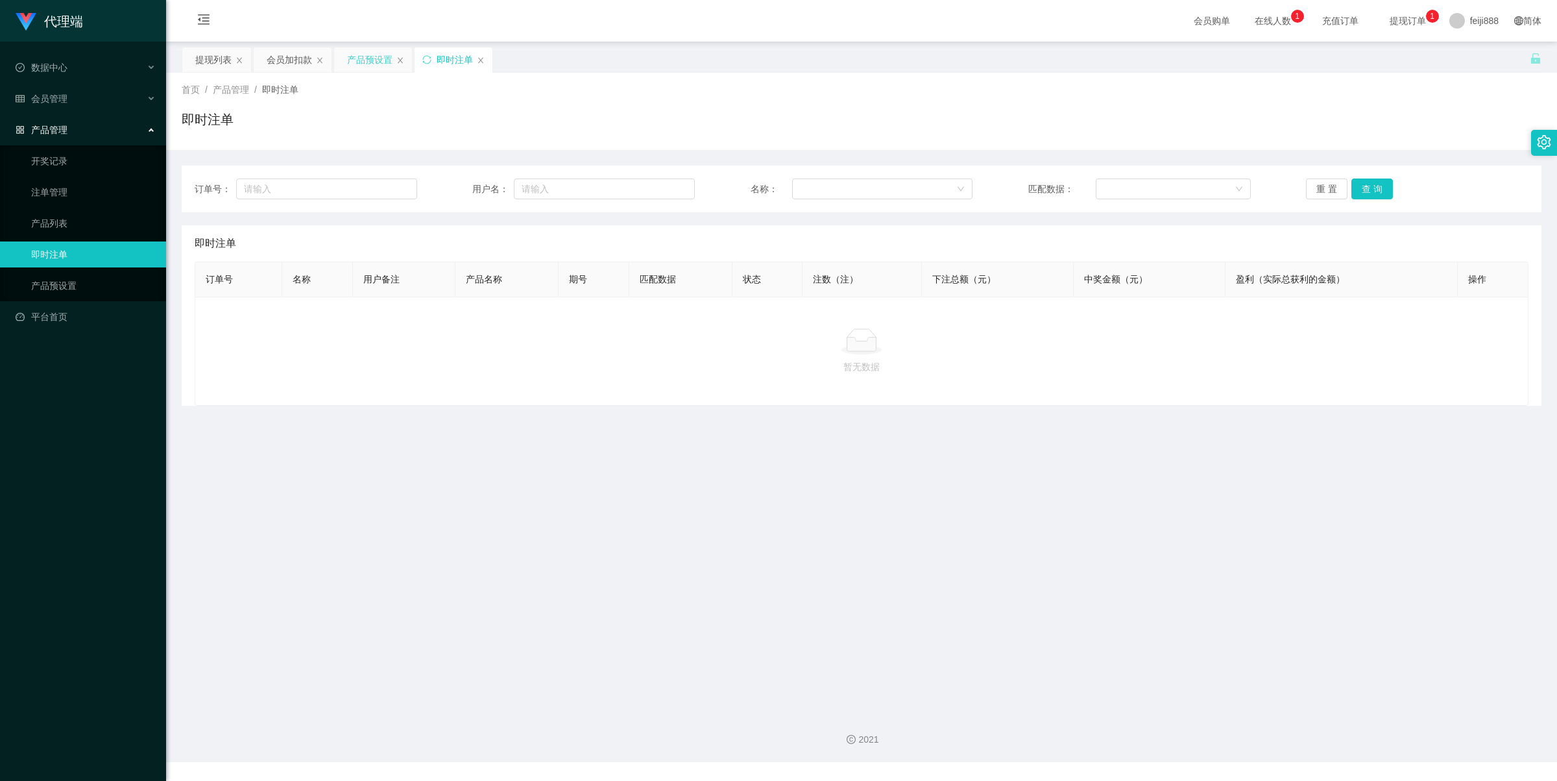
click at [370, 58] on div "产品预设置" at bounding box center [369, 59] width 45 height 25
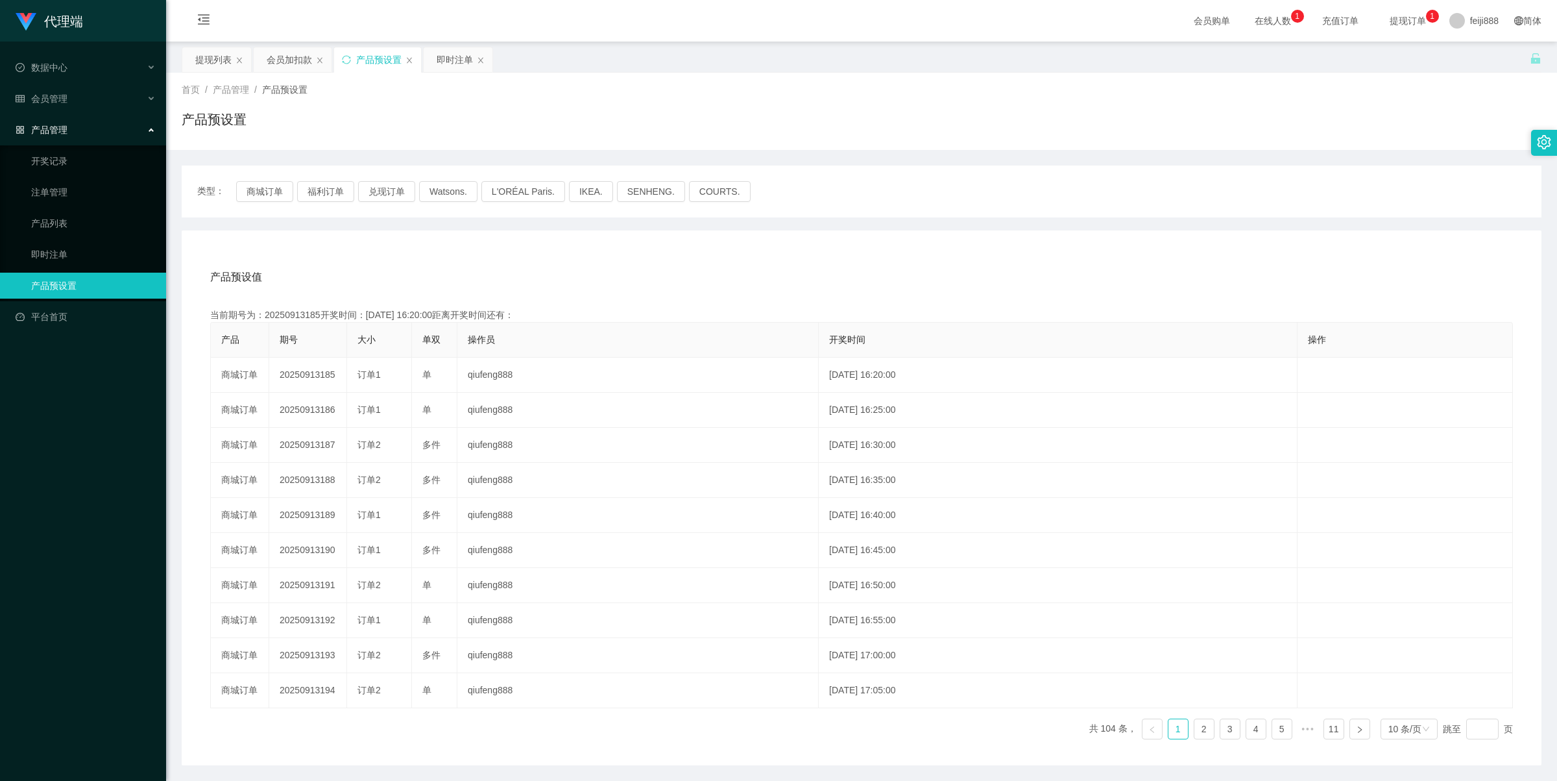
click at [547, 118] on div "产品预设置" at bounding box center [862, 125] width 1360 height 30
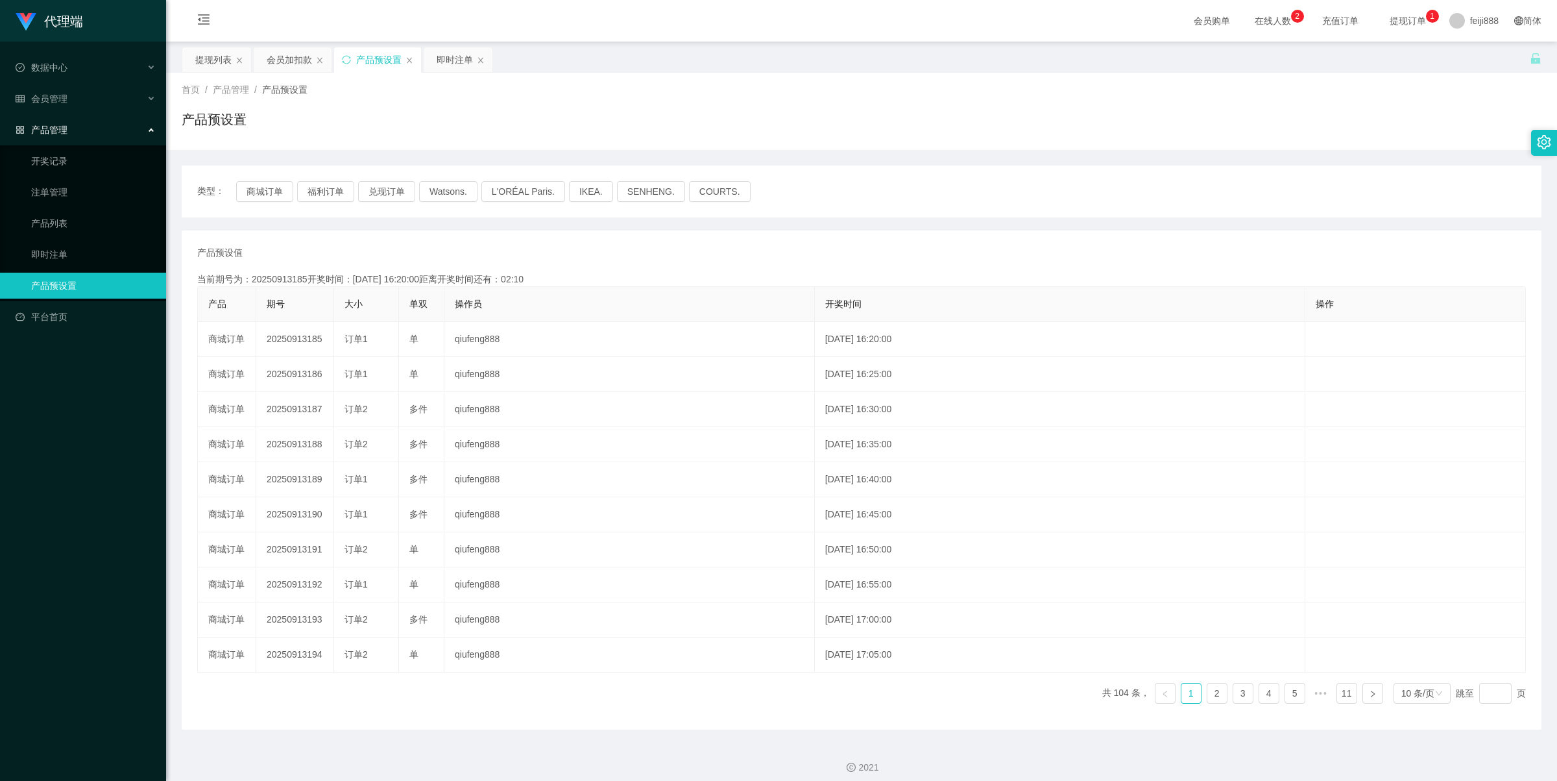
click at [579, 243] on div "产品预设值 添加期号 当前期号为：20250913185开奖时间：[DATE] 16:20:00距离开奖时间还有：02:10 产品 期号 大小 单双 操作员 …" at bounding box center [862, 479] width 1360 height 499
click at [290, 56] on div "会员加扣款" at bounding box center [289, 59] width 45 height 25
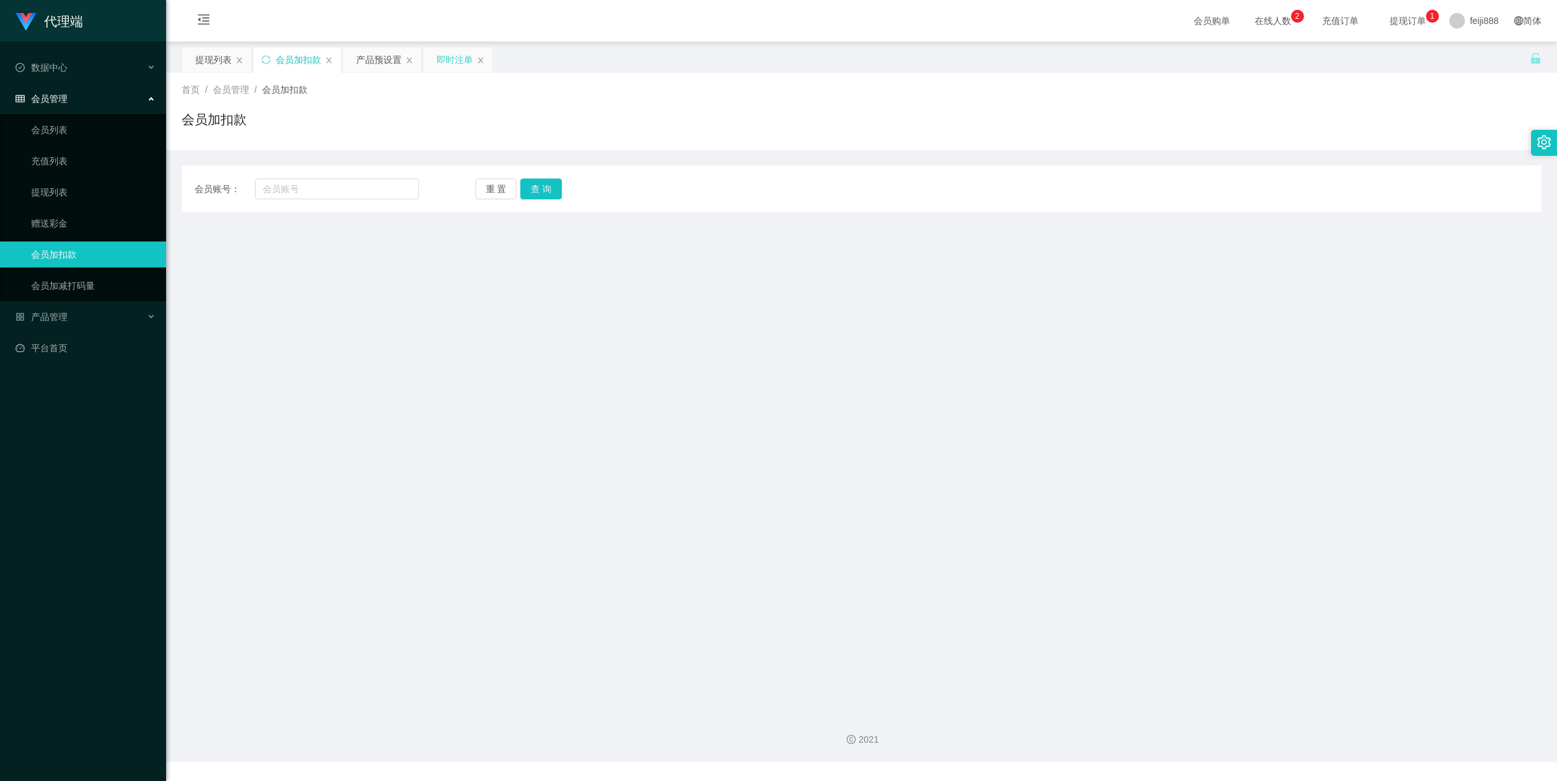
click at [453, 58] on div "即时注单" at bounding box center [455, 59] width 36 height 25
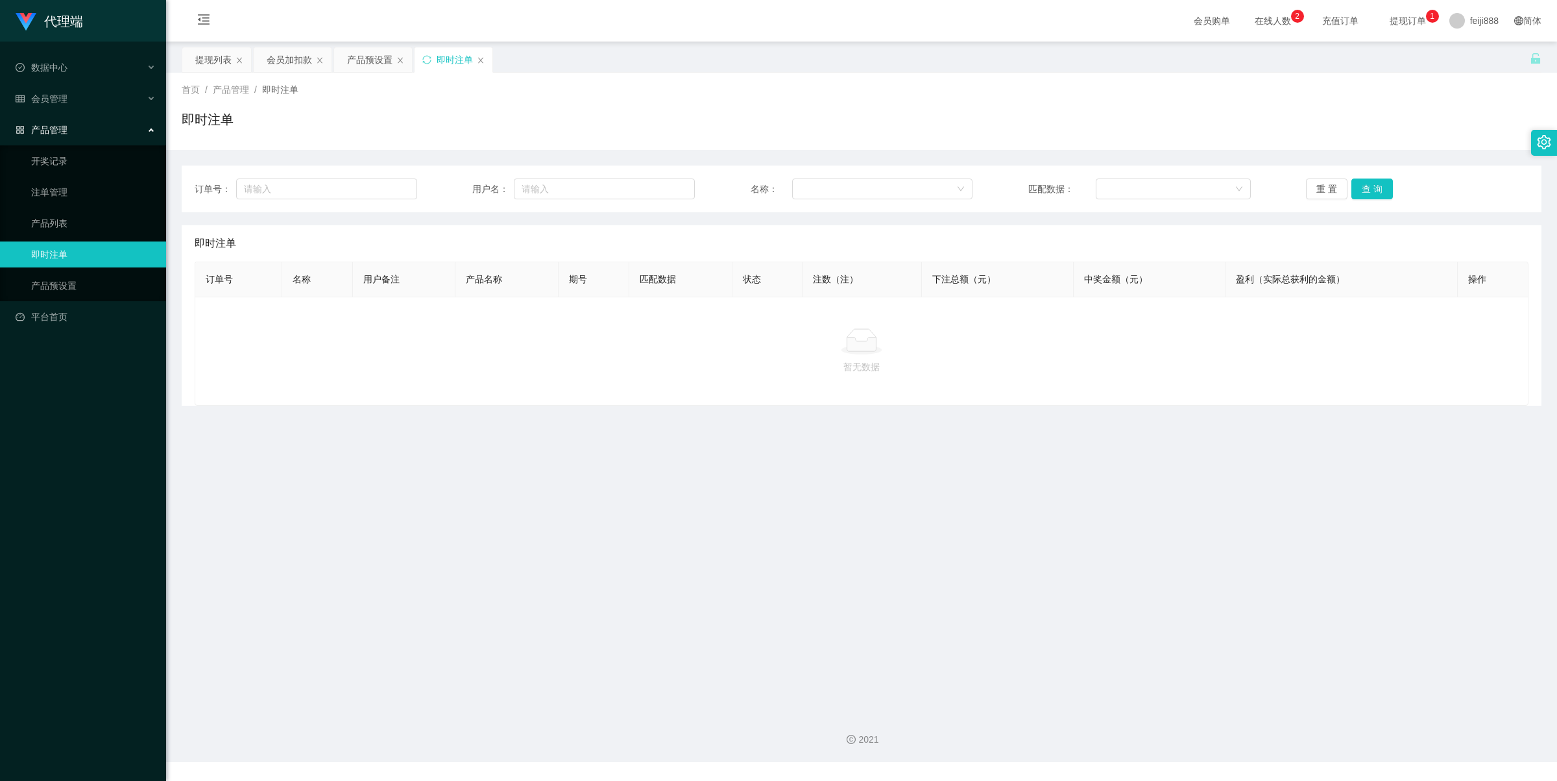
click at [463, 144] on div "首页 / 产品管理 / 即时注单 / 即时注单" at bounding box center [861, 111] width 1391 height 77
click at [296, 62] on div "会员加扣款" at bounding box center [289, 59] width 45 height 25
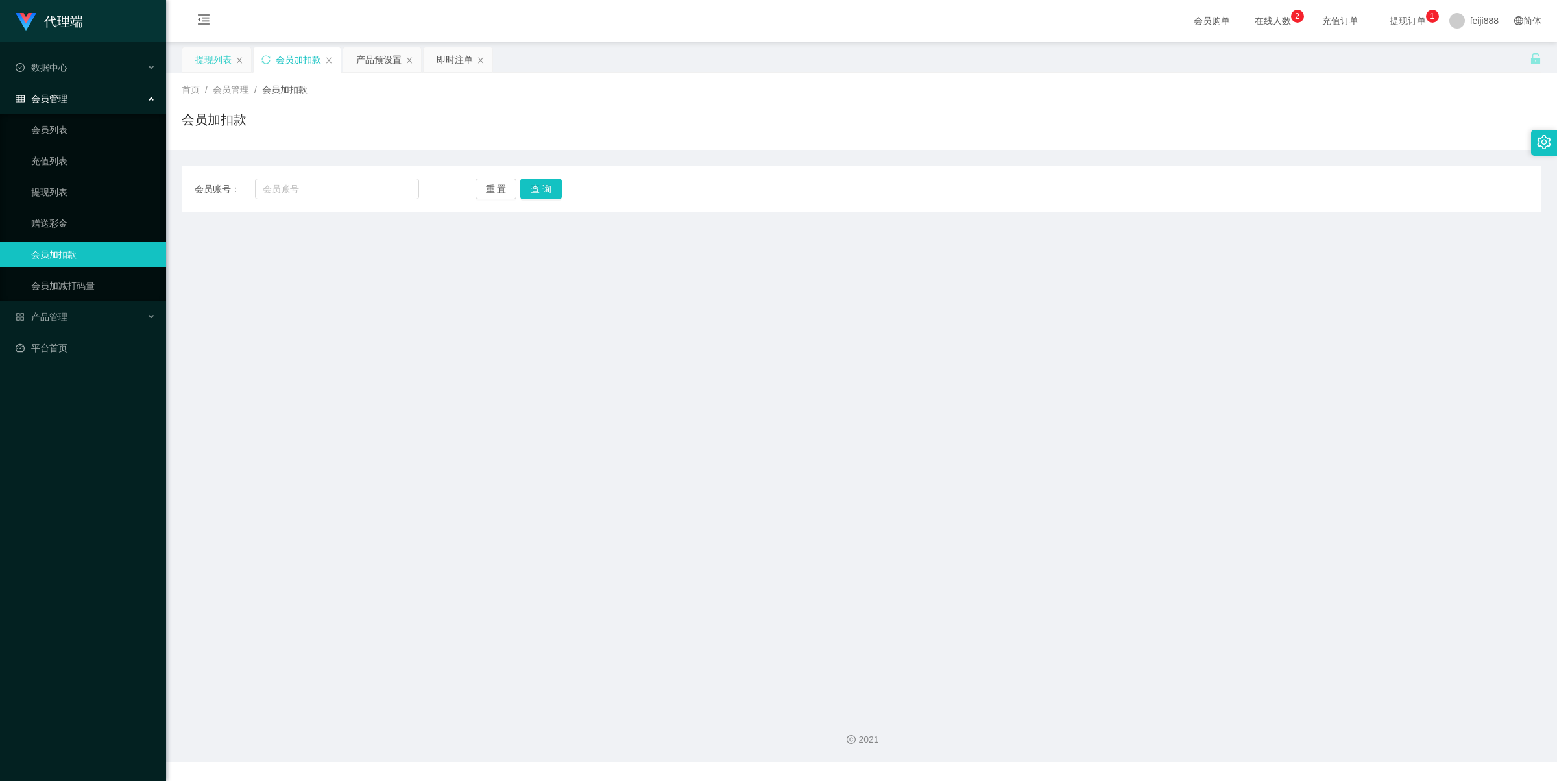
click at [212, 58] on div "提现列表" at bounding box center [213, 59] width 36 height 25
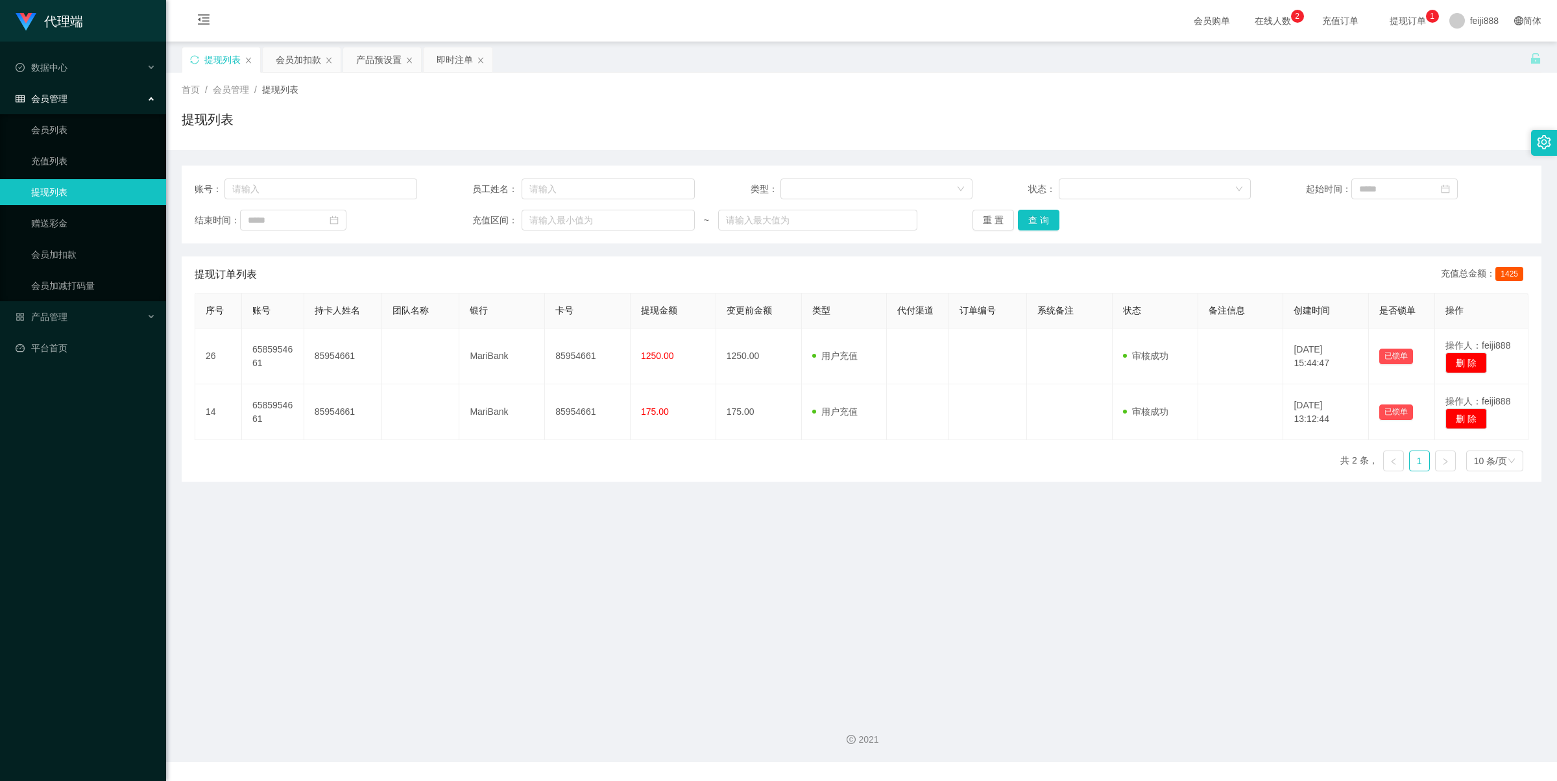
click at [636, 85] on div "首页 / 会员管理 / 提现列表 /" at bounding box center [862, 90] width 1360 height 14
click at [923, 66] on div "提现列表 会员加扣款 产品预设置 即时注单" at bounding box center [856, 69] width 1348 height 45
click at [812, 104] on div "首页 / 会员管理 / 提现列表 / 提现列表" at bounding box center [862, 111] width 1360 height 56
click at [455, 60] on div "即时注单" at bounding box center [455, 59] width 36 height 25
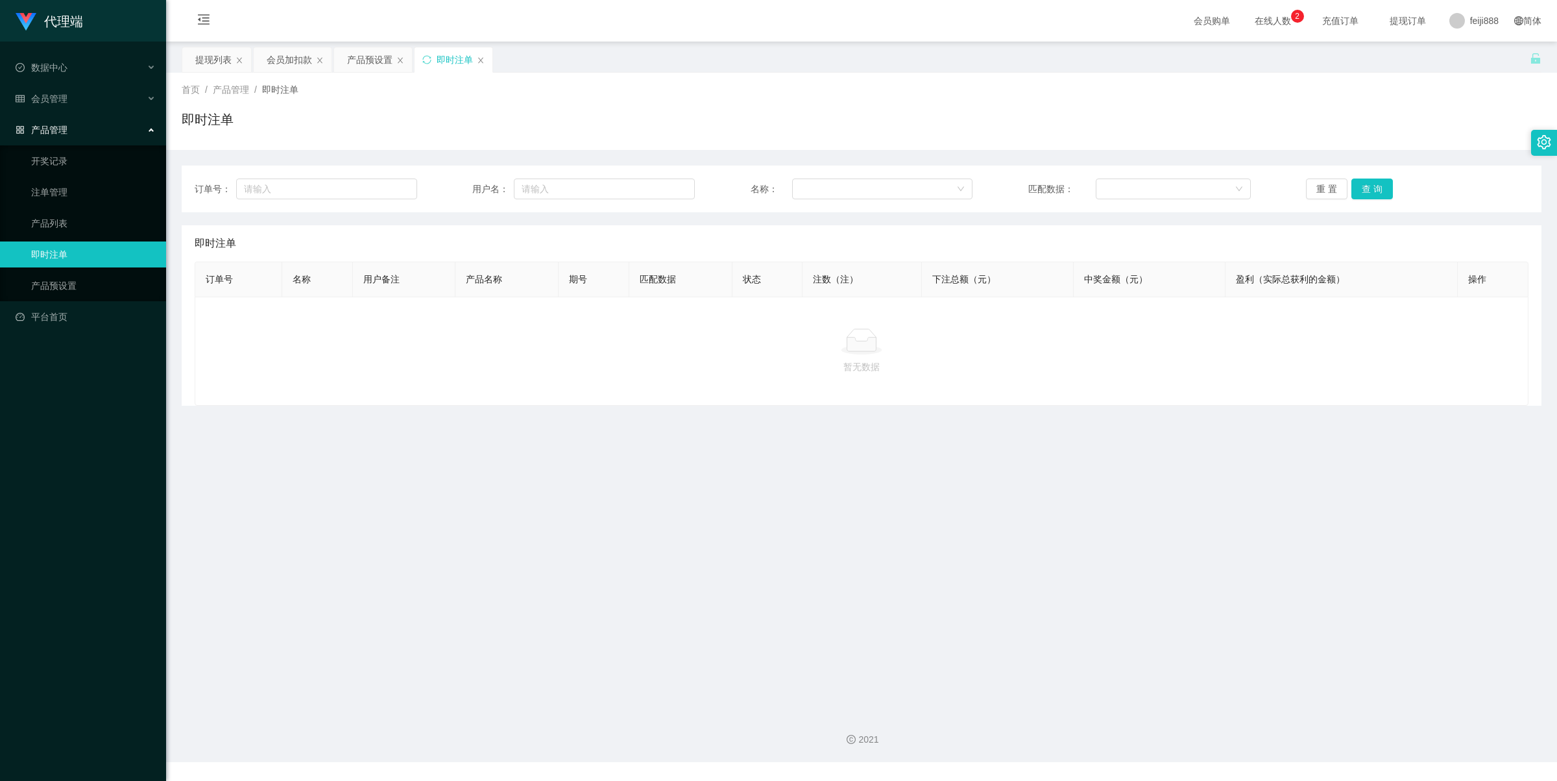
click at [915, 91] on div "首页 / 产品管理 / 即时注单 /" at bounding box center [862, 90] width 1360 height 14
click at [871, 108] on div "首页 / 产品管理 / 即时注单 / 即时注单" at bounding box center [862, 111] width 1360 height 56
click at [762, 118] on div "即时注单" at bounding box center [862, 125] width 1360 height 30
click at [666, 117] on div "即时注单" at bounding box center [862, 125] width 1360 height 30
click at [832, 128] on div "即时注单" at bounding box center [862, 125] width 1360 height 30
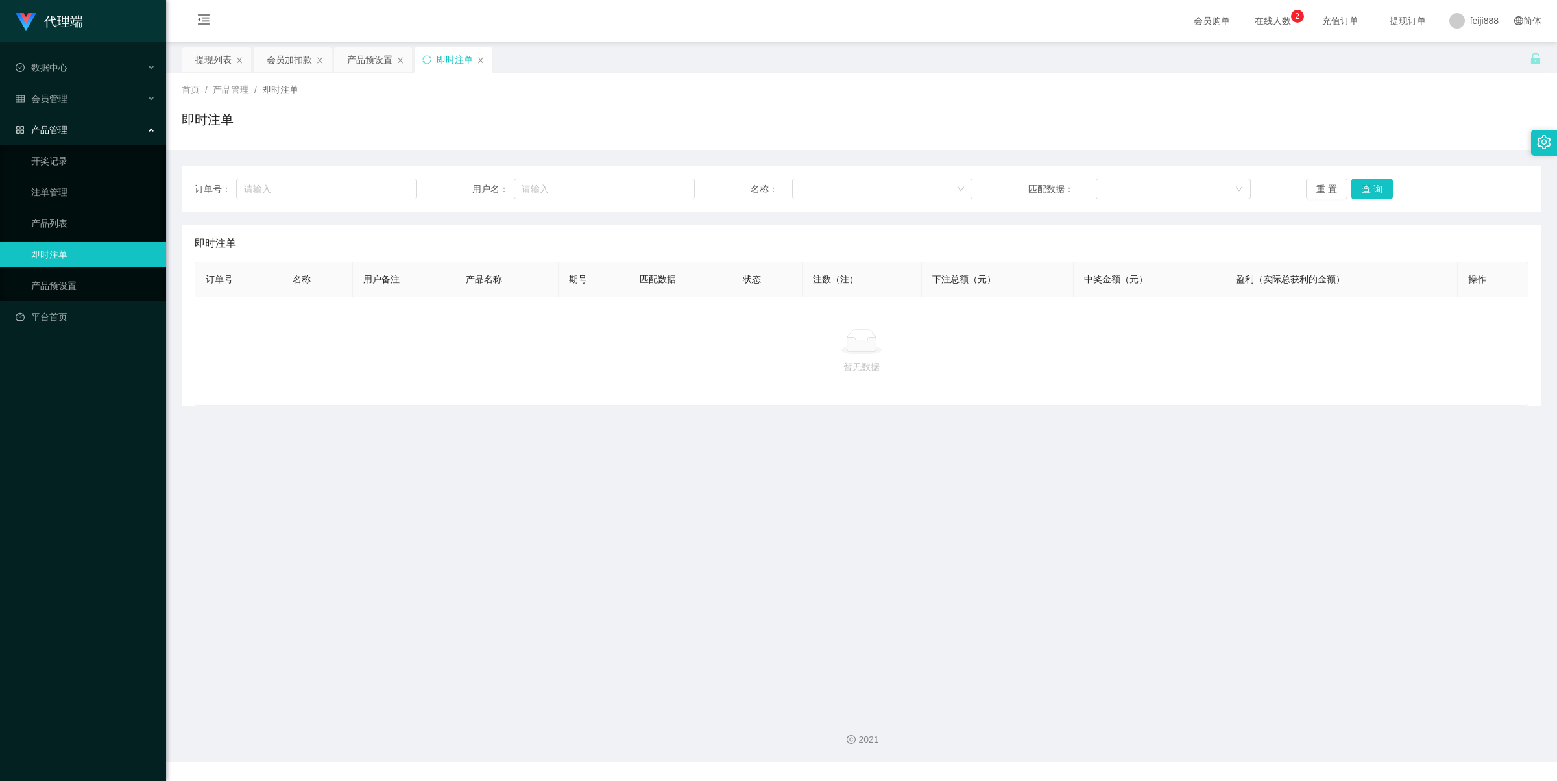
click at [539, 98] on div "首页 / 产品管理 / 即时注单 / 即时注单" at bounding box center [862, 111] width 1360 height 56
click at [53, 193] on link "注单管理" at bounding box center [93, 192] width 125 height 26
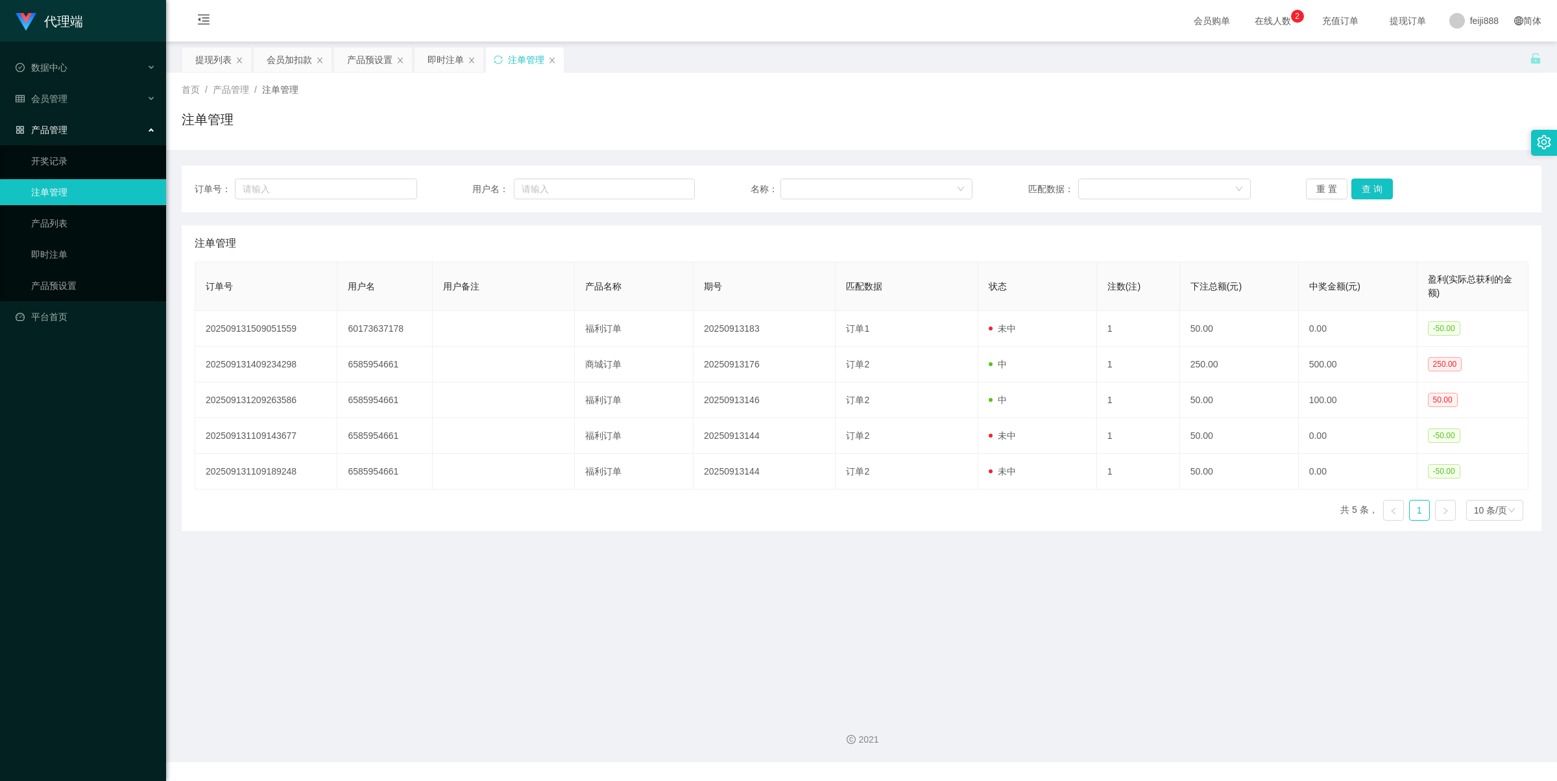
click at [618, 128] on div "注单管理" at bounding box center [862, 125] width 1360 height 30
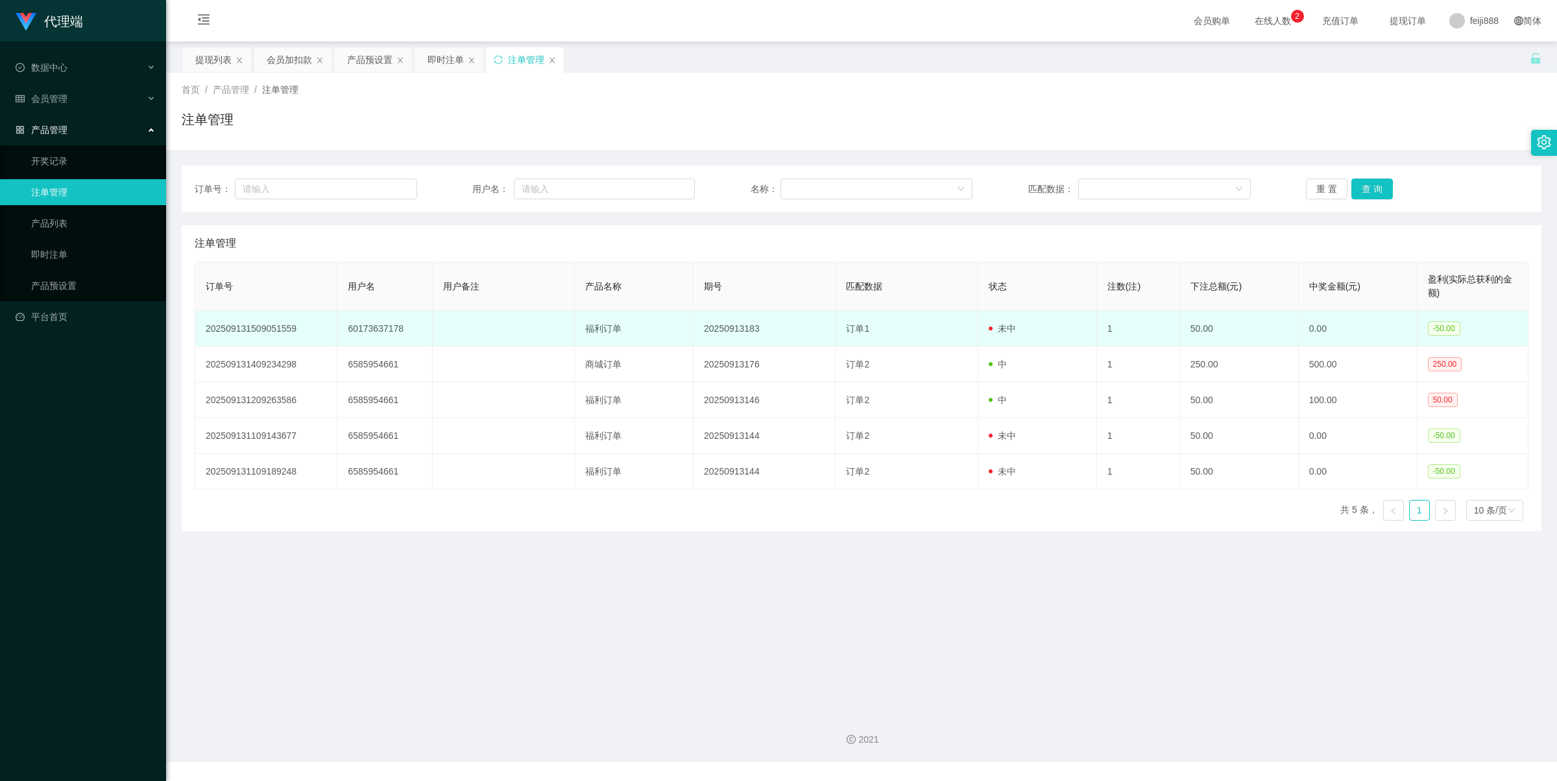
click at [382, 332] on td "60173637178" at bounding box center [384, 329] width 95 height 36
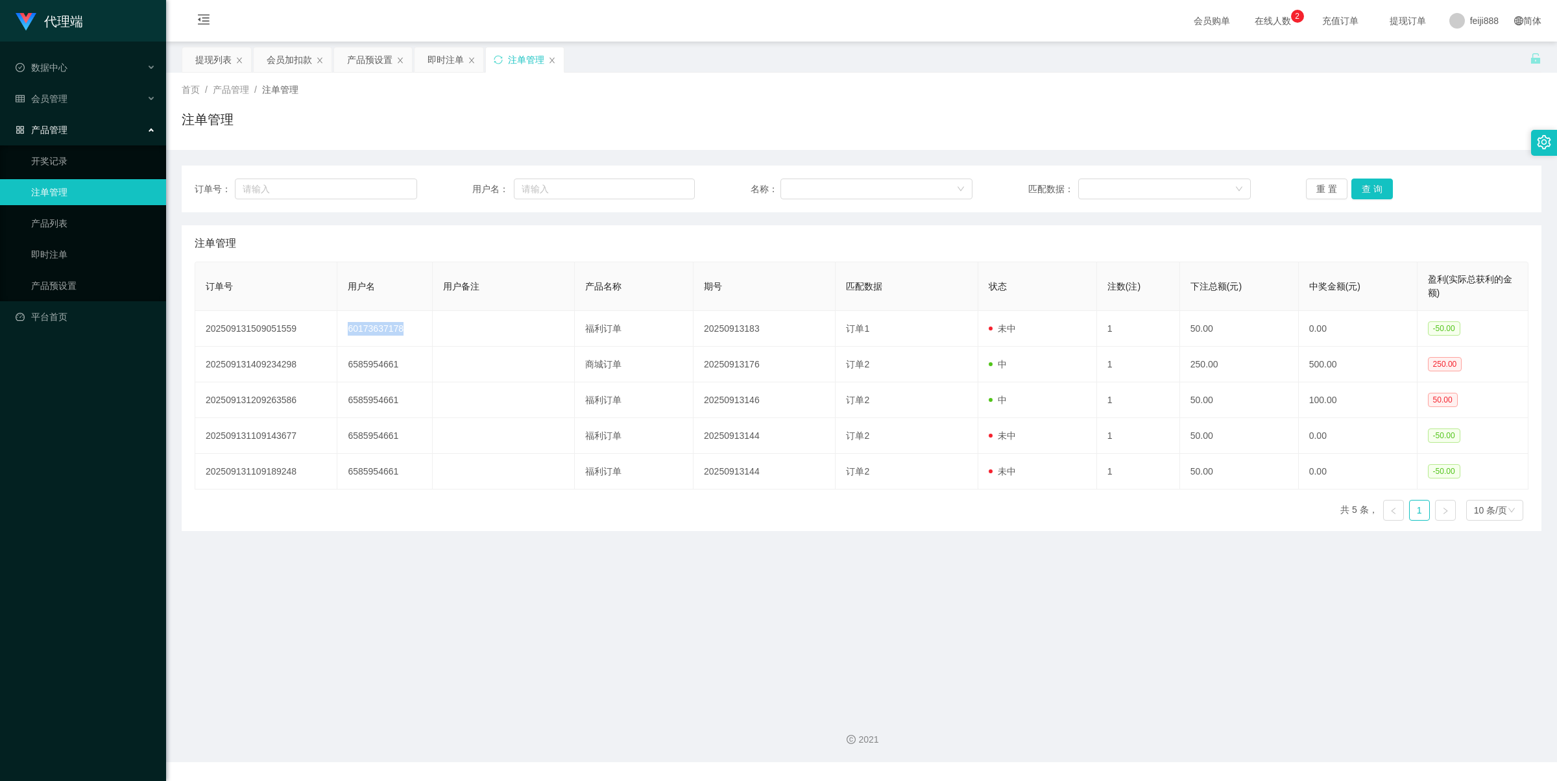
copy td "60173637178"
click at [303, 60] on div "会员加扣款" at bounding box center [289, 59] width 45 height 25
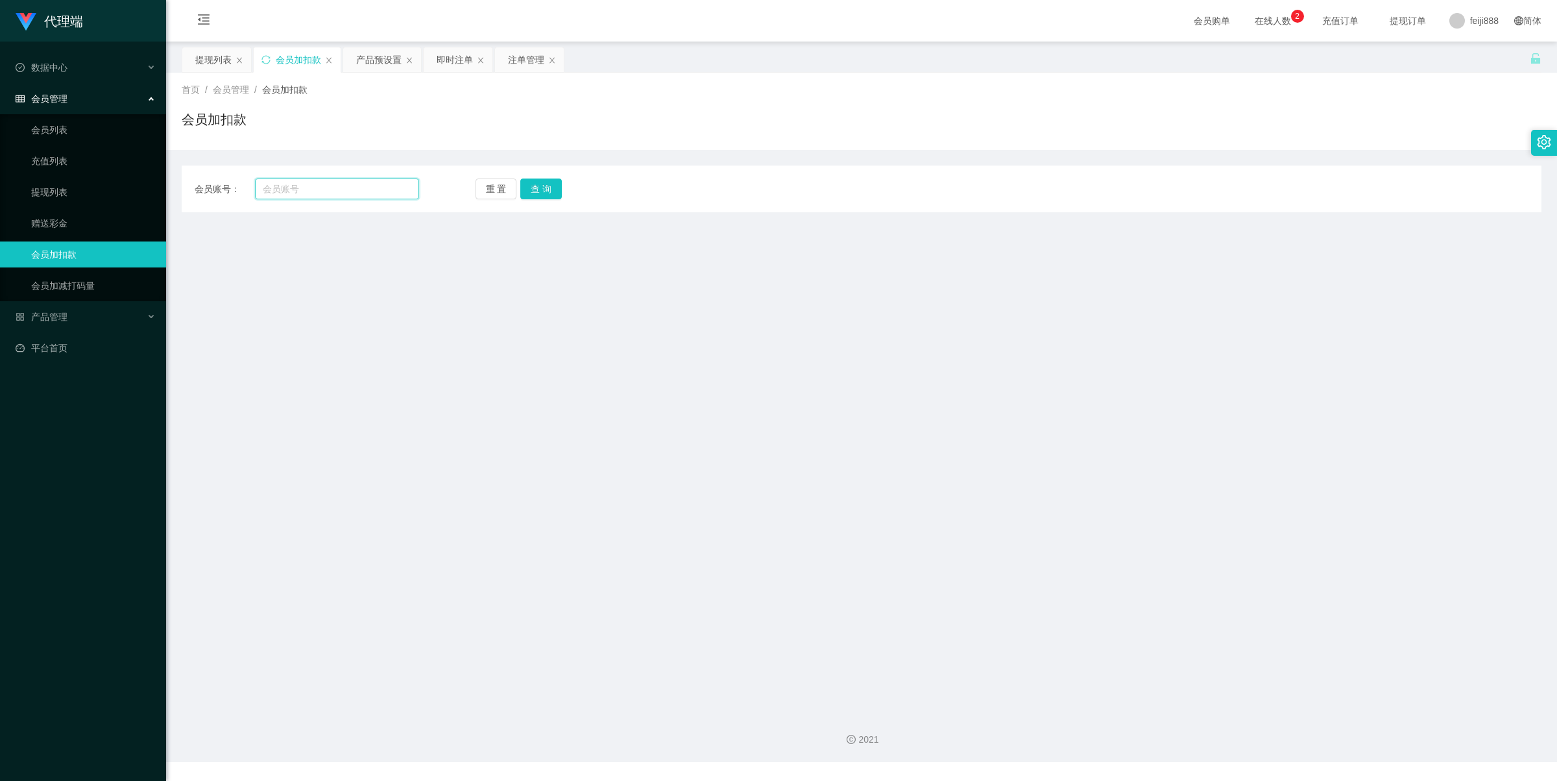
click at [347, 188] on input "text" at bounding box center [337, 188] width 164 height 21
paste input "60173637178"
type input "60173637178"
click at [552, 184] on button "查 询" at bounding box center [541, 188] width 42 height 21
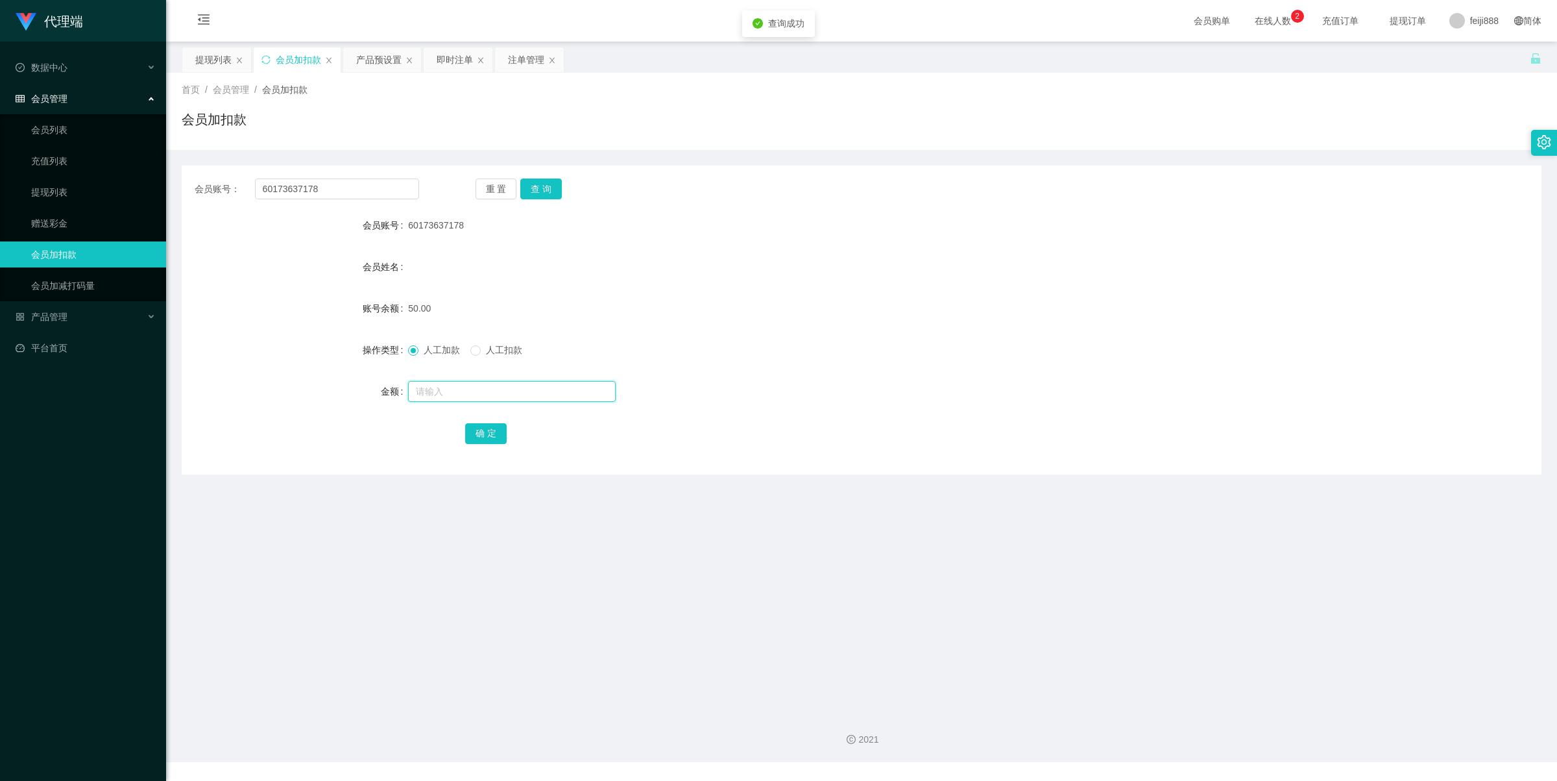
click at [467, 396] on input "text" at bounding box center [512, 391] width 208 height 21
type input "50"
drag, startPoint x: 488, startPoint y: 436, endPoint x: 511, endPoint y: 413, distance: 32.6
click at [488, 436] on button "确 定" at bounding box center [486, 433] width 42 height 21
drag, startPoint x: 1061, startPoint y: 241, endPoint x: 1053, endPoint y: 244, distance: 8.8
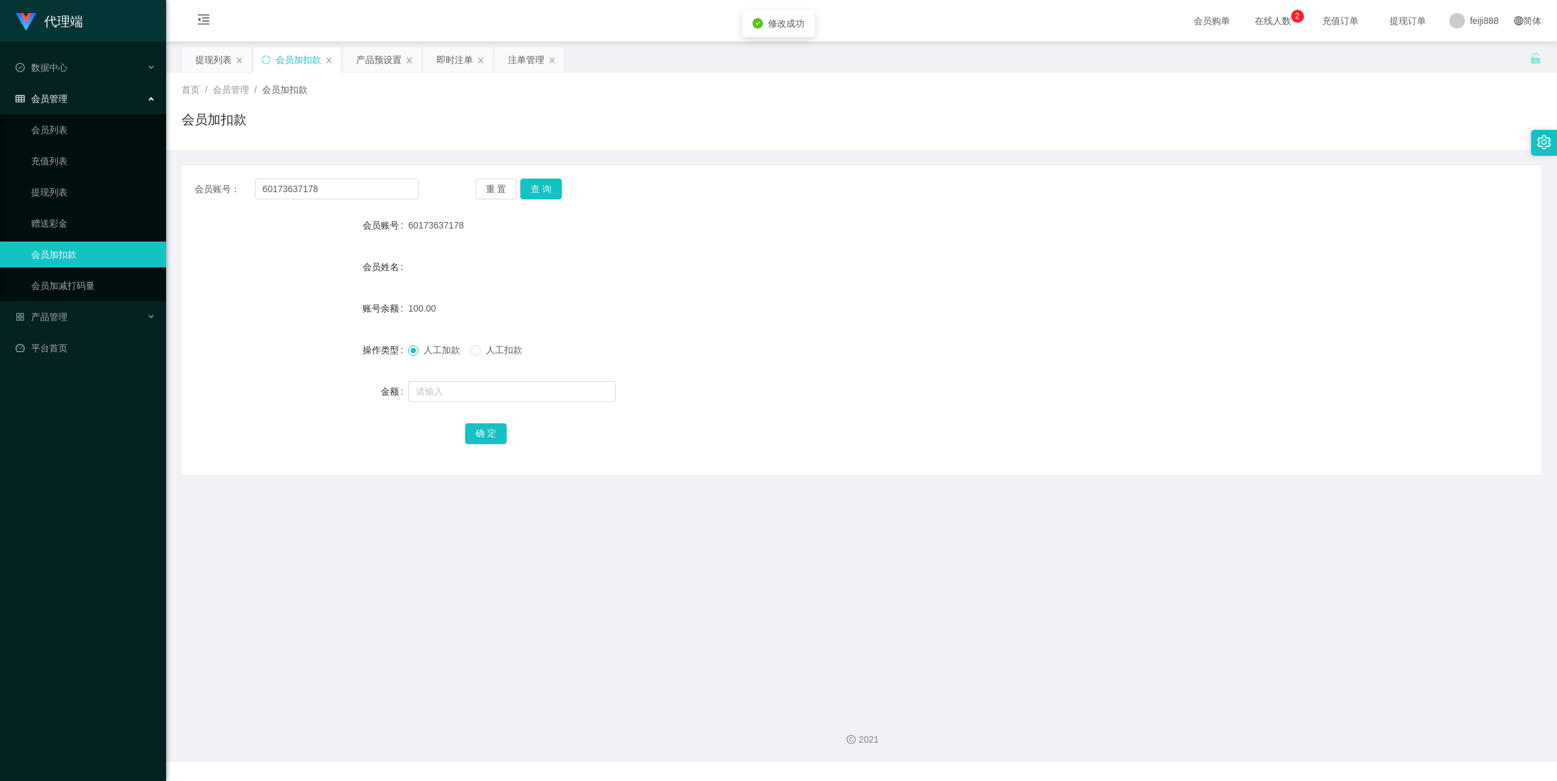
click at [1062, 241] on form "会员账号 60173637178 会员姓名 账号余额 100.00 操作类型 人工加款 人工扣款 金额 确 定" at bounding box center [862, 329] width 1360 height 234
click at [378, 58] on div "产品预设置" at bounding box center [378, 59] width 45 height 25
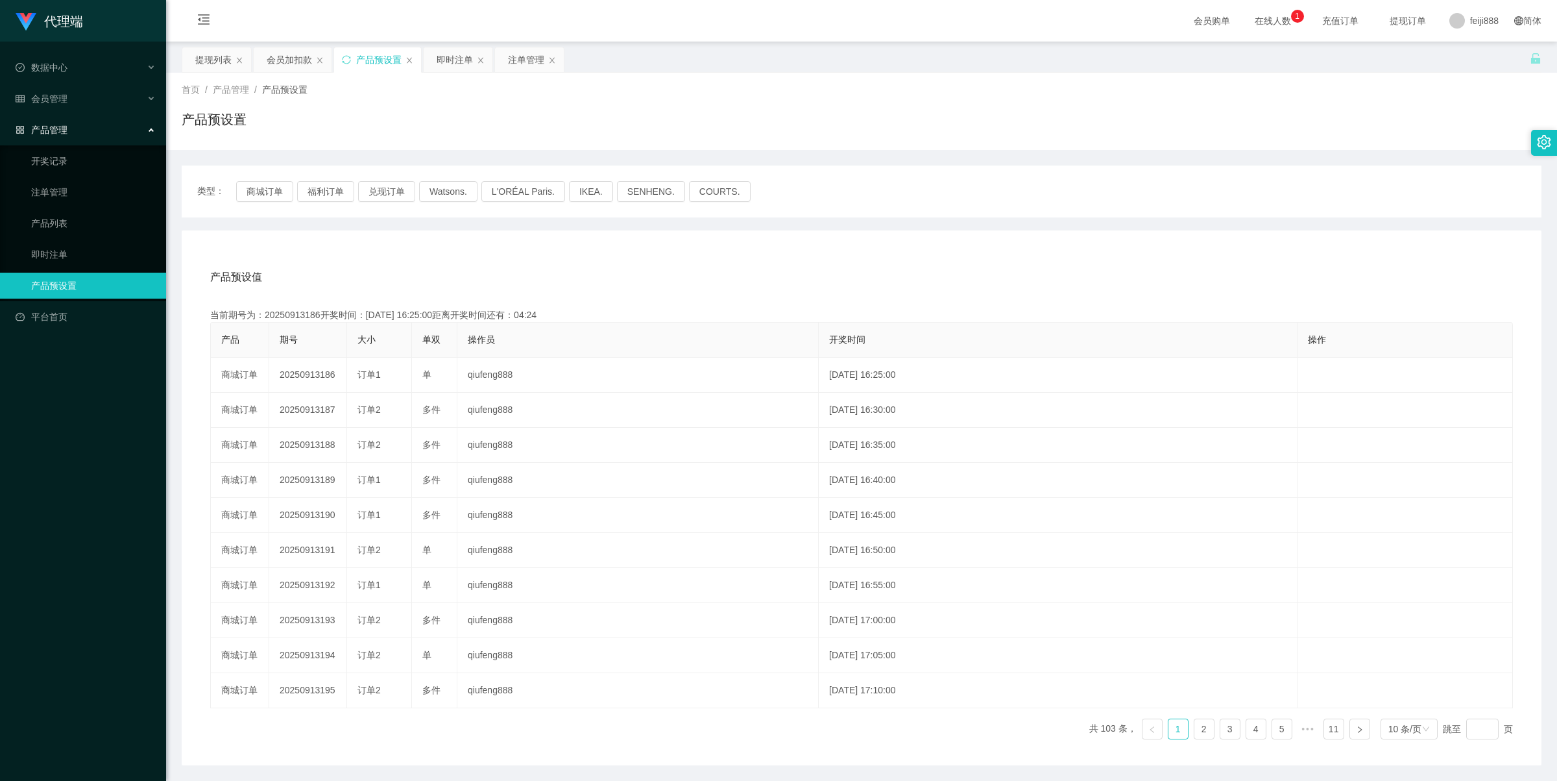
click at [564, 267] on div "产品预设值 添加期号" at bounding box center [861, 277] width 1303 height 36
click at [625, 279] on div "产品预设值 添加期号" at bounding box center [861, 277] width 1303 height 36
click at [321, 186] on button "福利订单" at bounding box center [325, 191] width 57 height 21
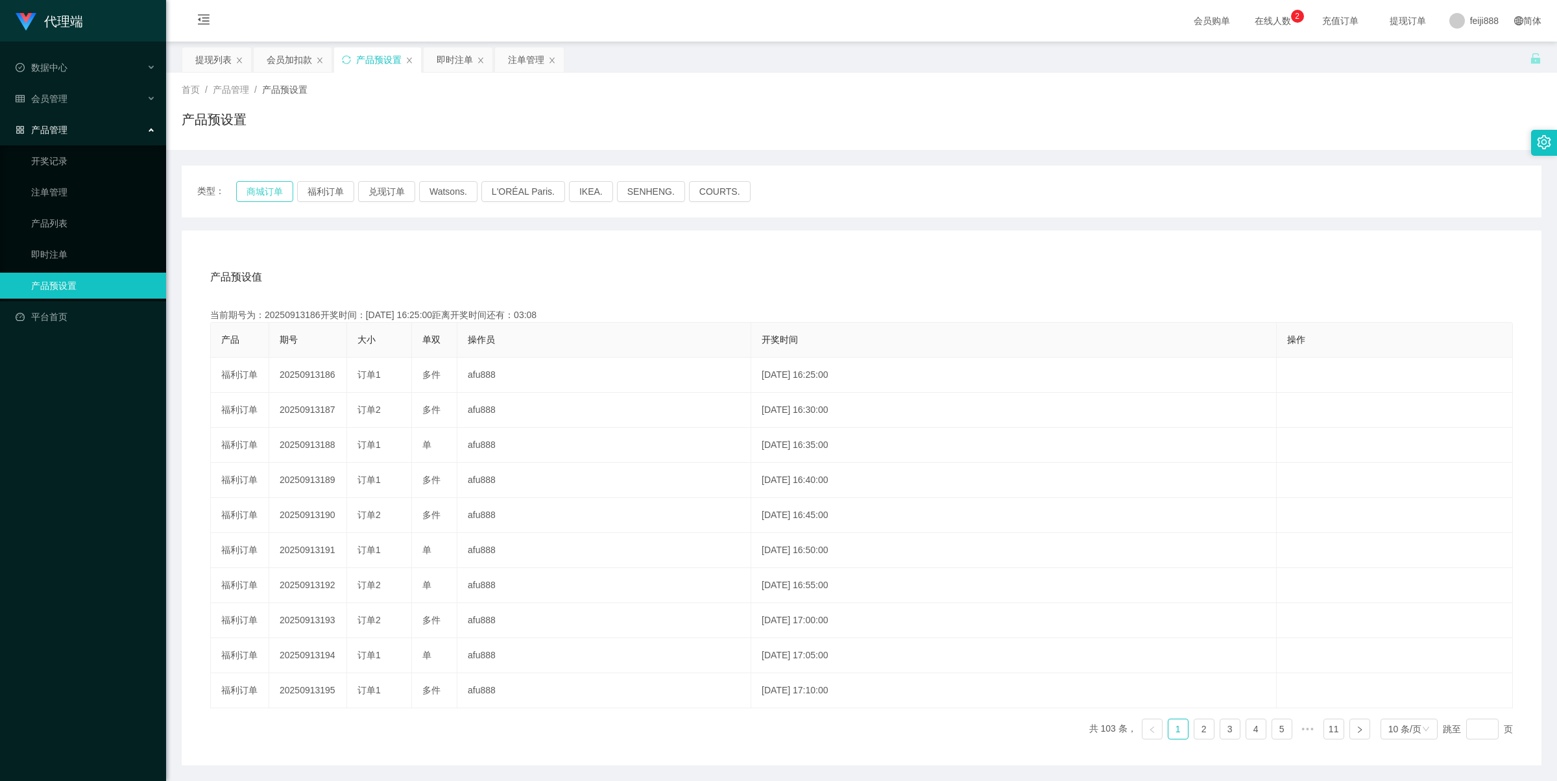
click at [269, 189] on button "商城订单" at bounding box center [264, 191] width 57 height 21
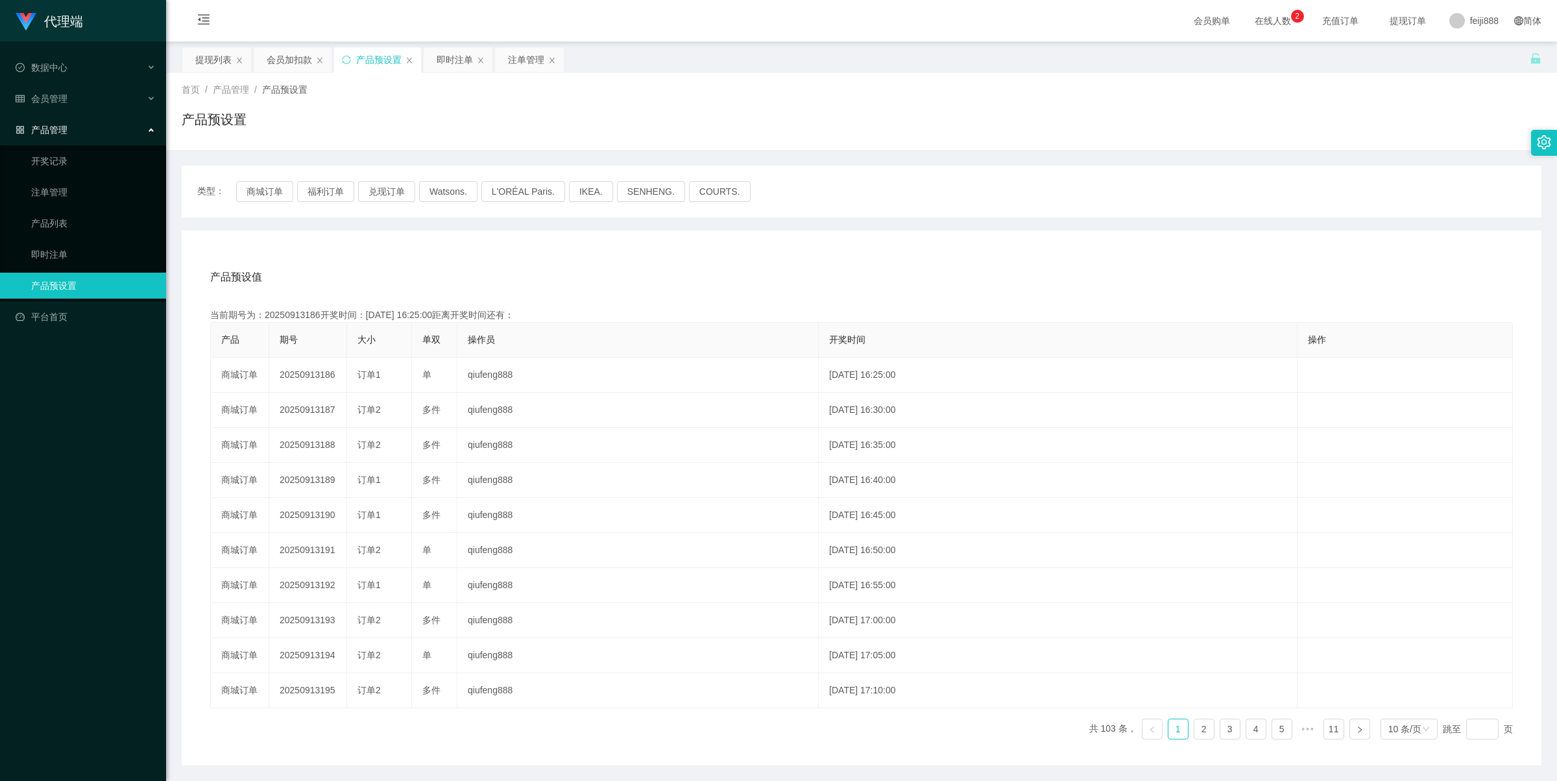
drag, startPoint x: 592, startPoint y: 280, endPoint x: 977, endPoint y: 144, distance: 408.2
click at [601, 279] on div "产品预设值 添加期号" at bounding box center [861, 277] width 1303 height 36
click at [291, 62] on div "会员加扣款" at bounding box center [289, 59] width 45 height 25
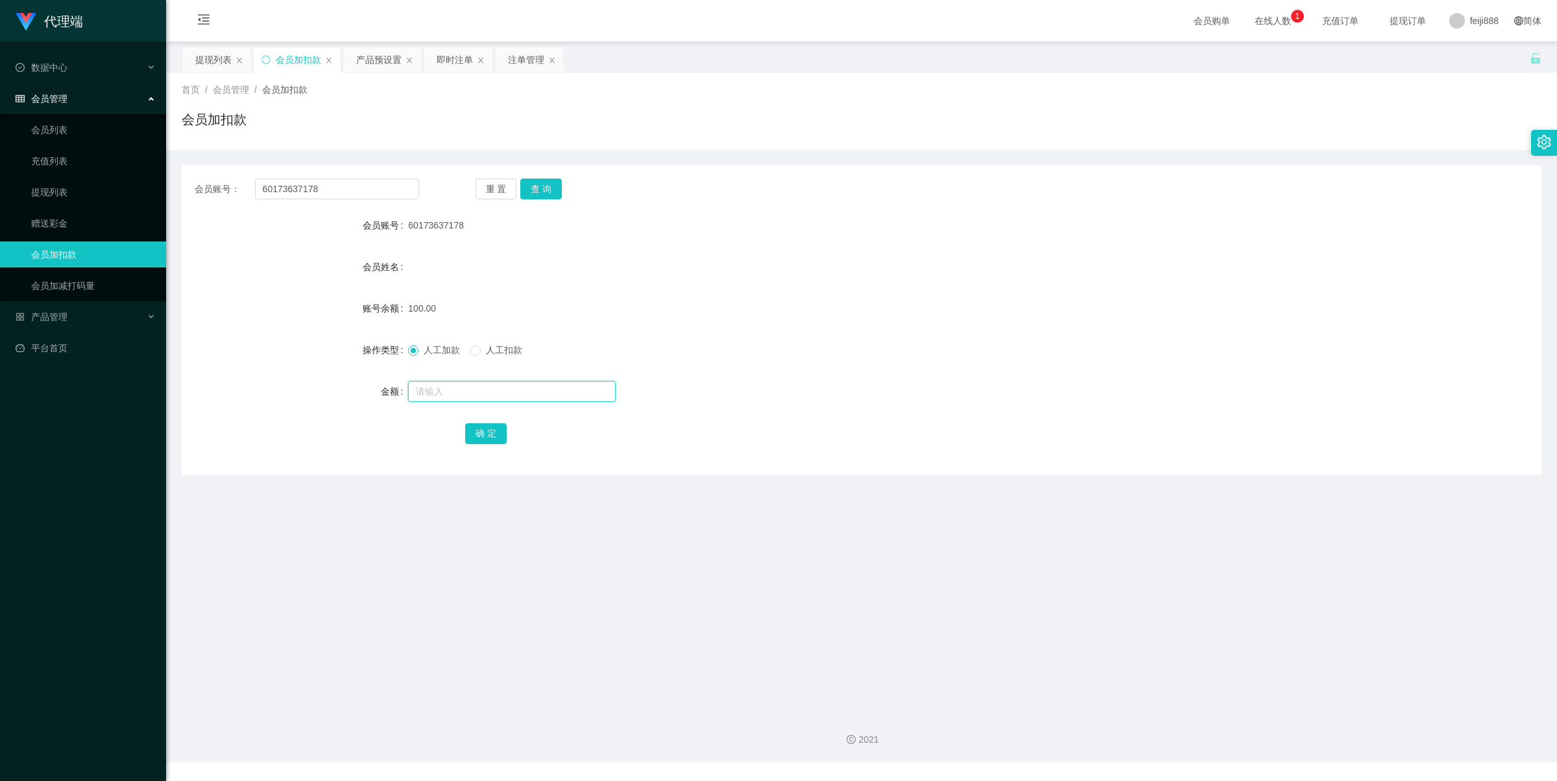
click at [465, 389] on input "text" at bounding box center [512, 391] width 208 height 21
type input "50"
drag, startPoint x: 487, startPoint y: 437, endPoint x: 508, endPoint y: 414, distance: 30.8
click at [487, 437] on button "确 定" at bounding box center [486, 433] width 42 height 21
drag, startPoint x: 1220, startPoint y: 234, endPoint x: 1226, endPoint y: 228, distance: 8.7
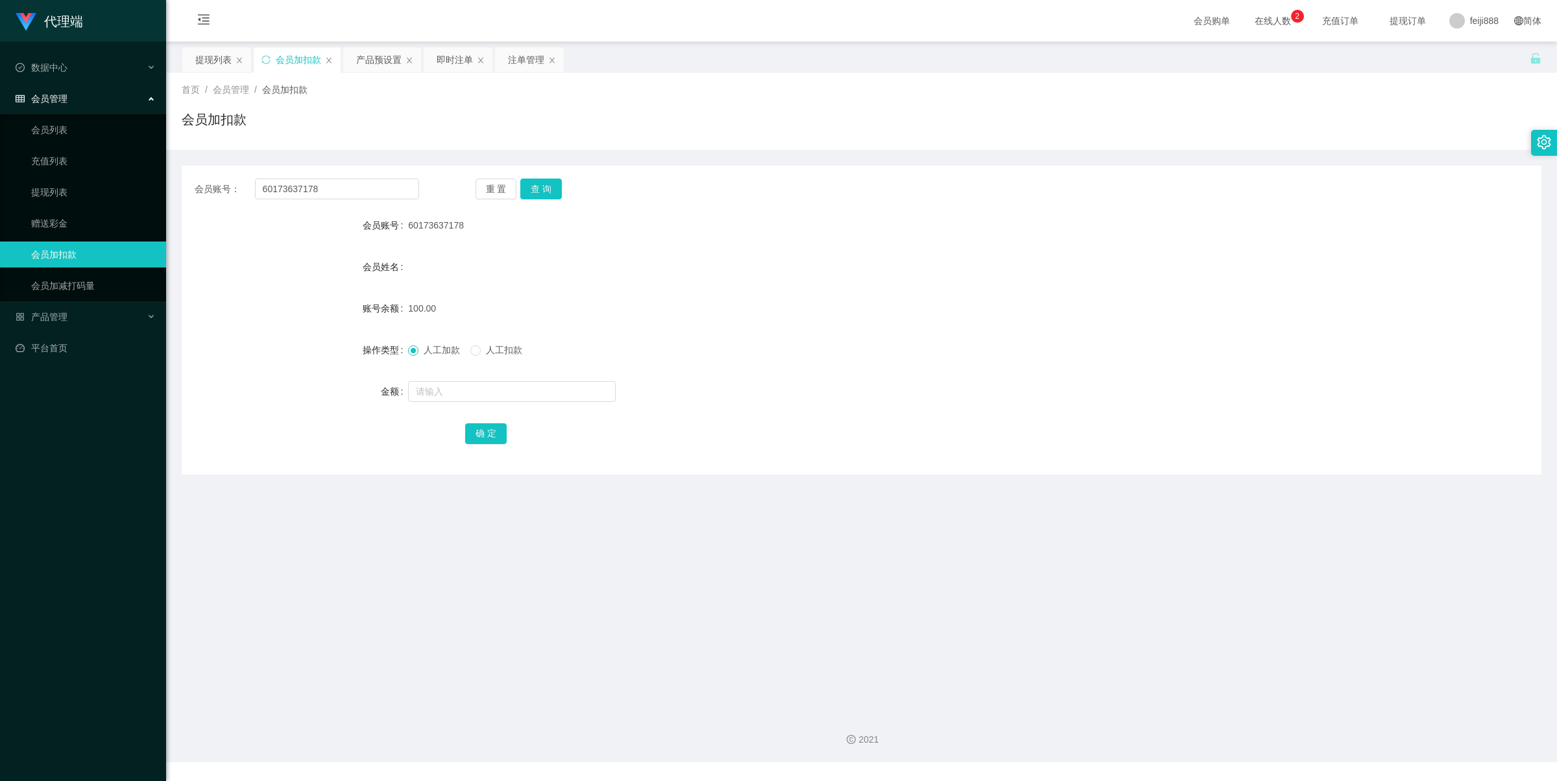
click at [1226, 228] on div "会员账号 60173637178" at bounding box center [862, 225] width 1360 height 26
click at [354, 184] on input "60173637178" at bounding box center [337, 188] width 164 height 21
click at [550, 187] on button "查 询" at bounding box center [541, 188] width 42 height 21
click at [487, 398] on input "text" at bounding box center [512, 391] width 208 height 21
type input "10"
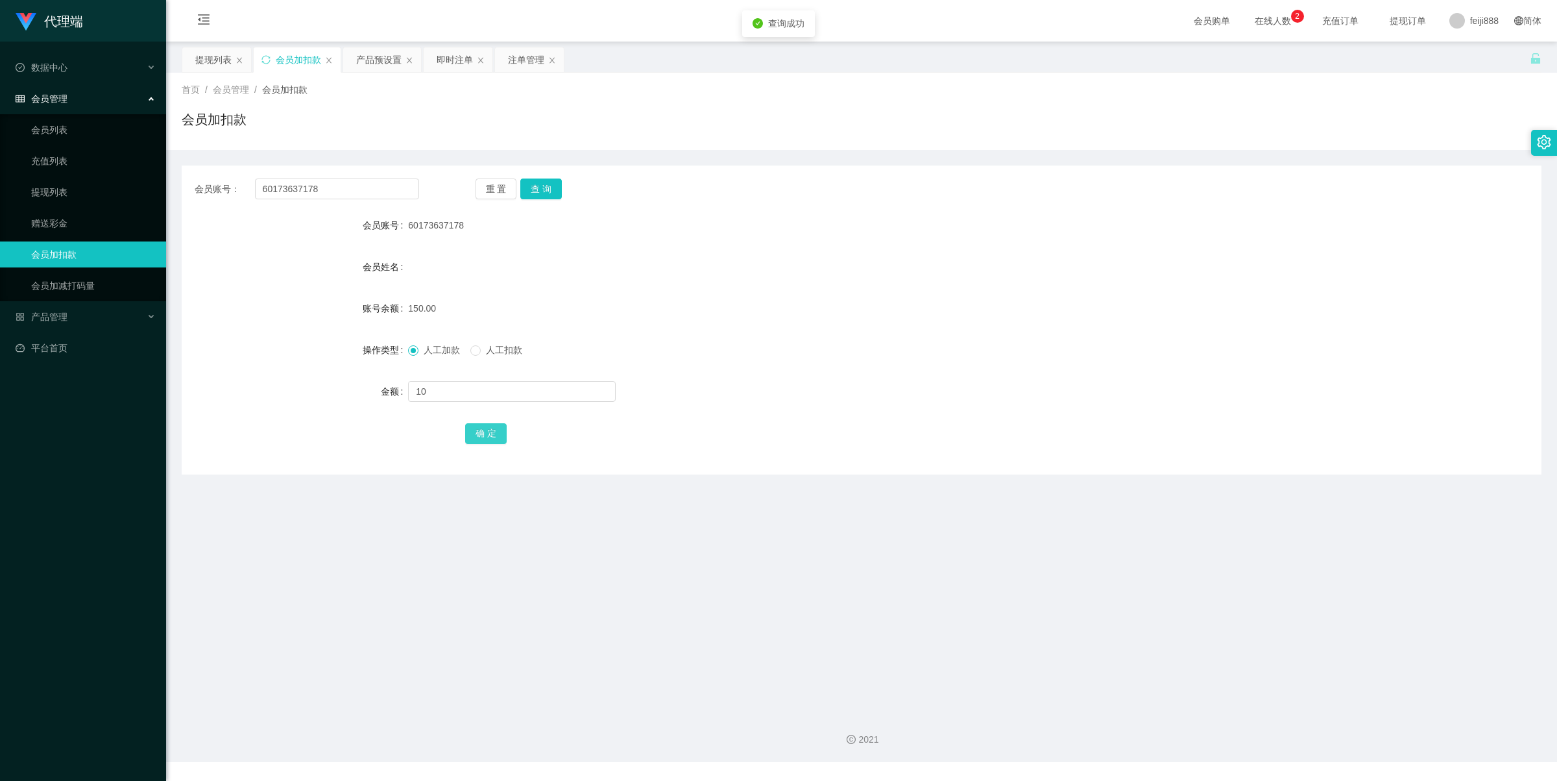
click at [487, 428] on button "确 定" at bounding box center [486, 433] width 42 height 21
drag, startPoint x: 1042, startPoint y: 297, endPoint x: 1180, endPoint y: 221, distance: 157.1
click at [1045, 295] on div "150.00" at bounding box center [805, 308] width 794 height 26
click at [206, 57] on div "提现列表" at bounding box center [213, 59] width 36 height 25
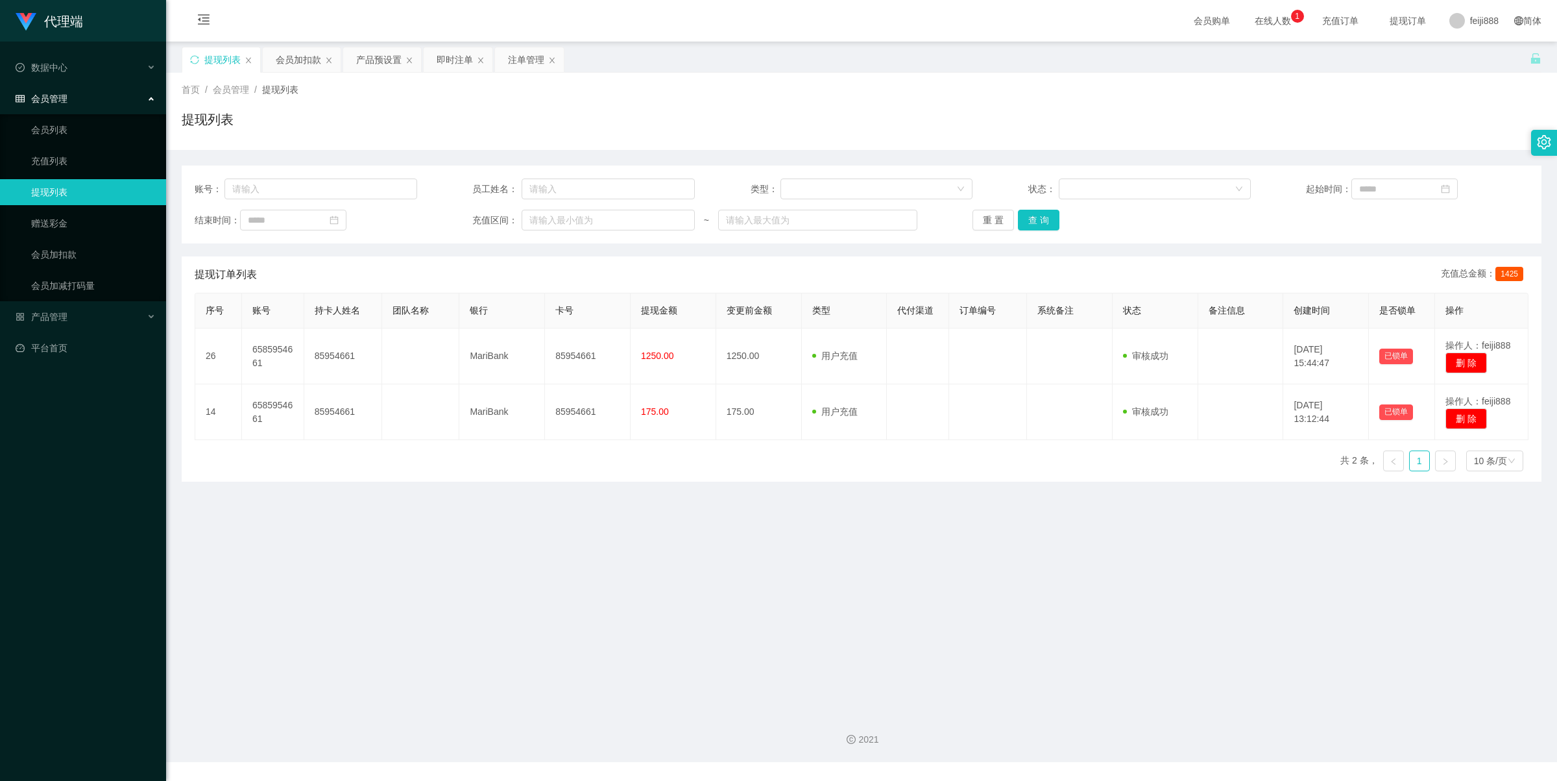
click at [884, 69] on div "提现列表 会员加扣款 产品预设置 即时注单 注单管理" at bounding box center [856, 69] width 1348 height 45
click at [805, 261] on div "提现订单列表 充值总金额： 1425" at bounding box center [862, 274] width 1334 height 36
click at [783, 152] on div "账号： 员工姓名： 类型： 状态： 起始时间： 结束时间： 充值区间： ~ 重 置 查 询 提现订单列表 充值总金额： 1425 序号 账号 持卡人姓名 团队…" at bounding box center [862, 316] width 1360 height 332
click at [795, 135] on div "提现列表" at bounding box center [862, 125] width 1360 height 30
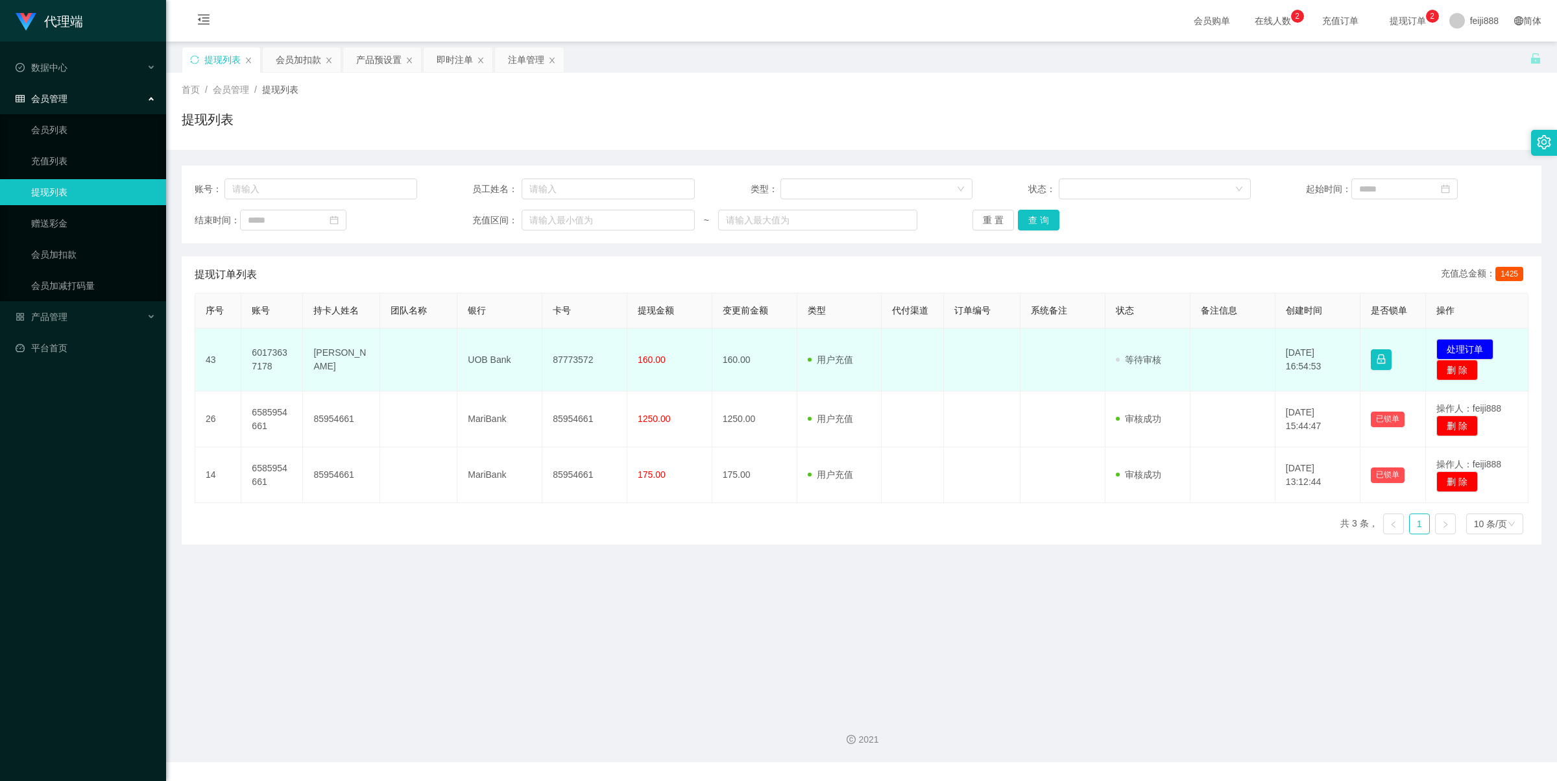
drag, startPoint x: 0, startPoint y: 0, endPoint x: 568, endPoint y: 360, distance: 672.8
click at [568, 360] on td "87773572" at bounding box center [584, 359] width 85 height 63
copy td "87773572"
click at [1475, 339] on button "处理订单" at bounding box center [1464, 349] width 57 height 21
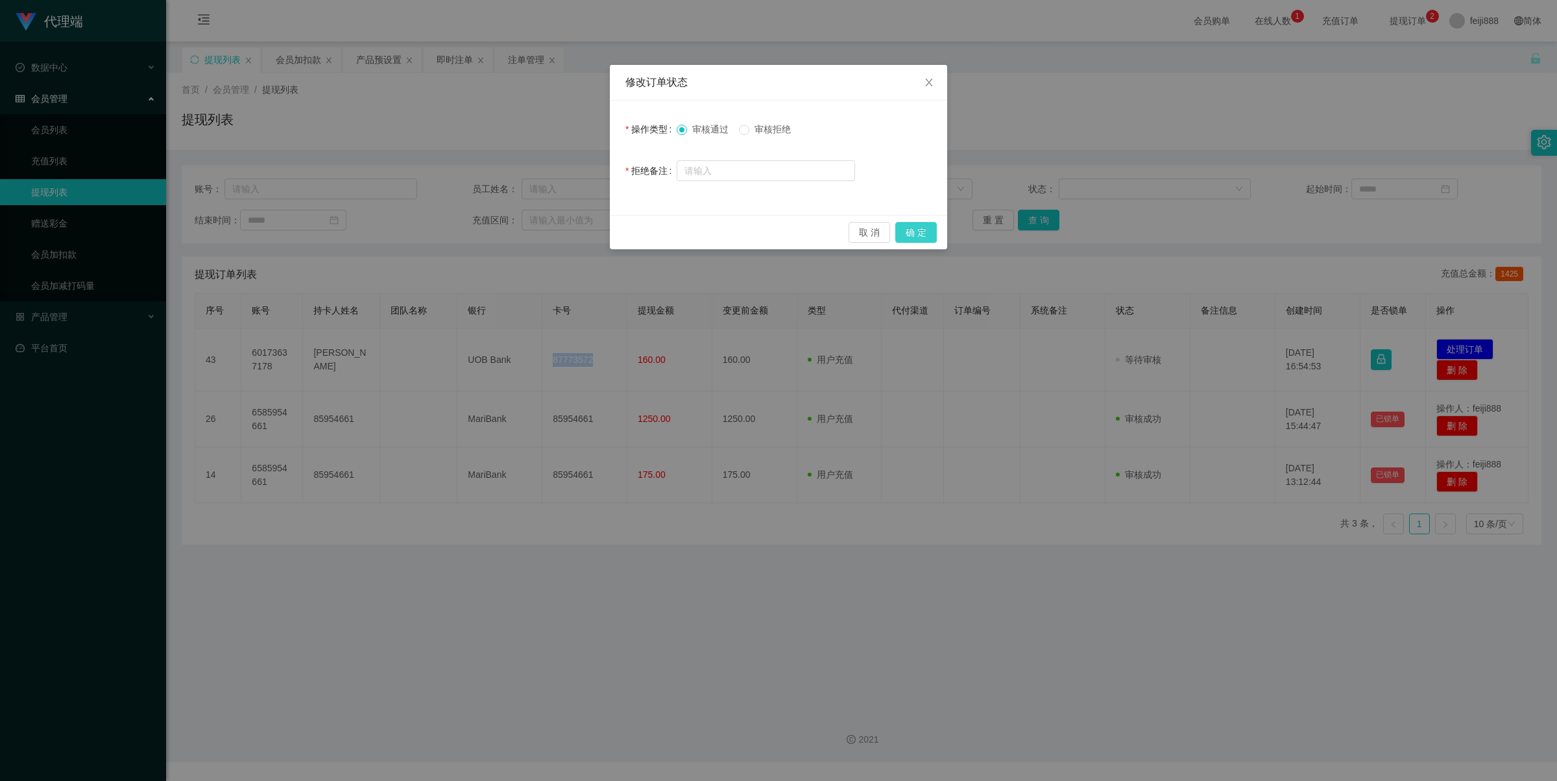
click at [912, 226] on button "确 定" at bounding box center [916, 232] width 42 height 21
